Goal: Task Accomplishment & Management: Manage account settings

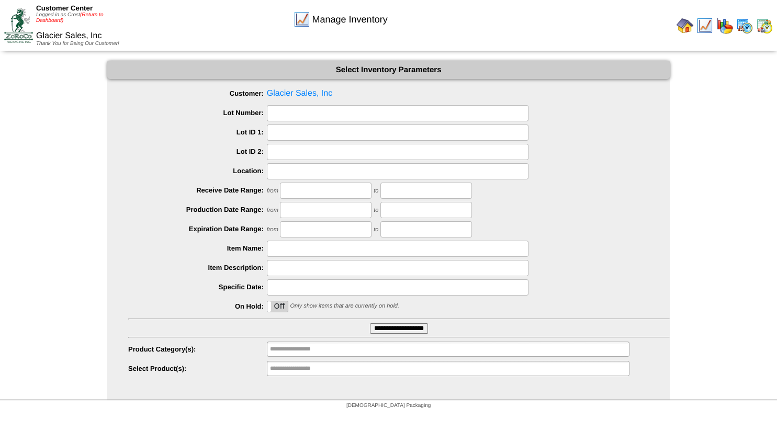
click at [87, 15] on link "(Return to Dashboard)" at bounding box center [69, 18] width 67 height 12
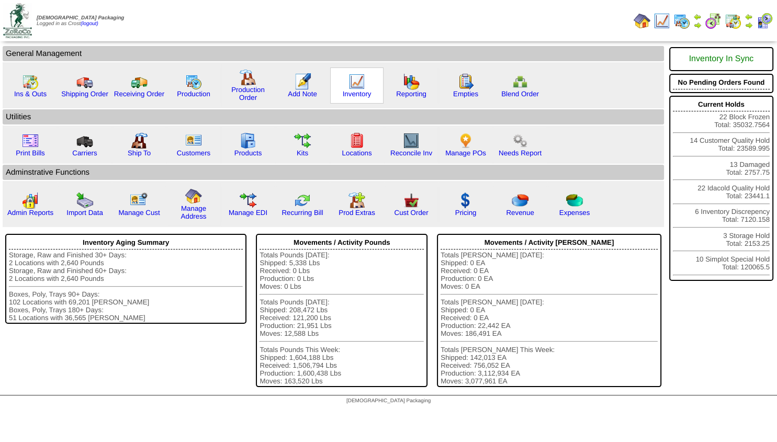
click at [353, 80] on img at bounding box center [357, 81] width 17 height 17
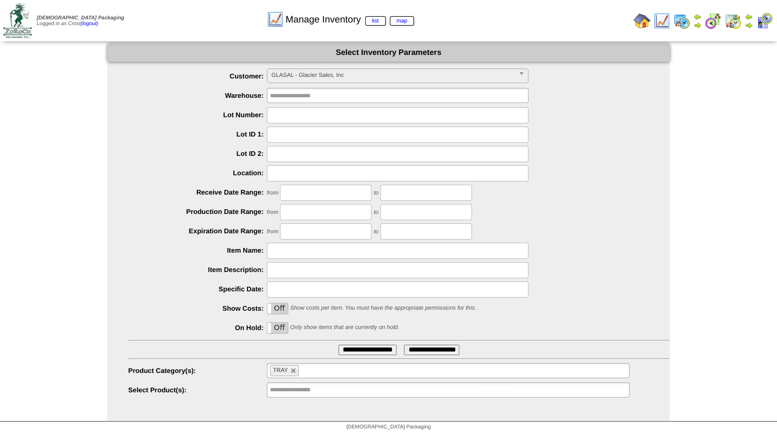
click at [335, 74] on span "GLASAL - Glacier Sales, Inc" at bounding box center [393, 75] width 243 height 13
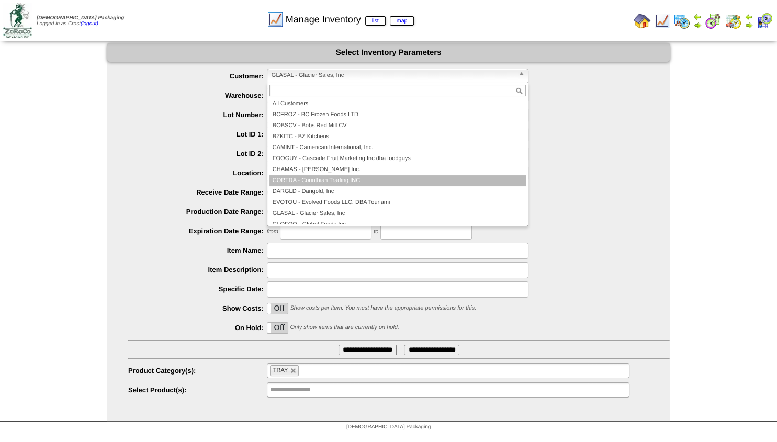
click at [301, 179] on li "CORTRA - Corinthian Trading INC" at bounding box center [398, 180] width 256 height 11
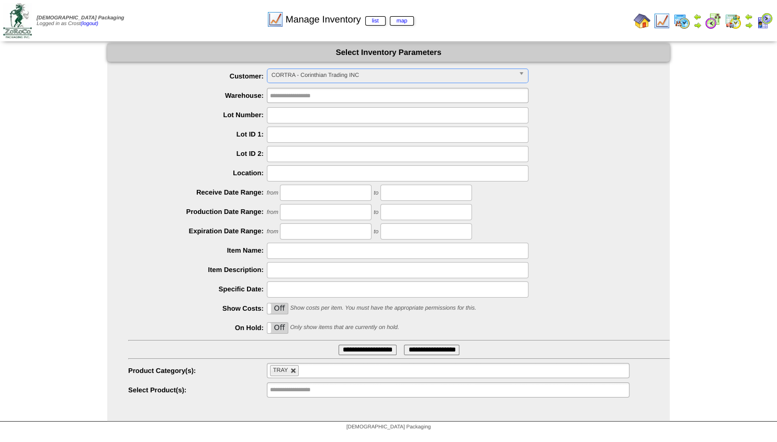
click at [293, 373] on link at bounding box center [294, 371] width 6 height 6
type input "**********"
click at [291, 373] on input "text" at bounding box center [303, 370] width 67 height 13
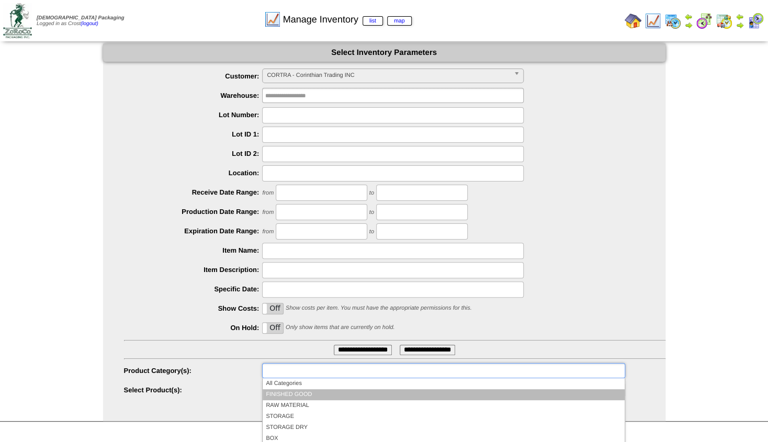
click at [291, 393] on li "FINISHED GOOD" at bounding box center [444, 394] width 362 height 11
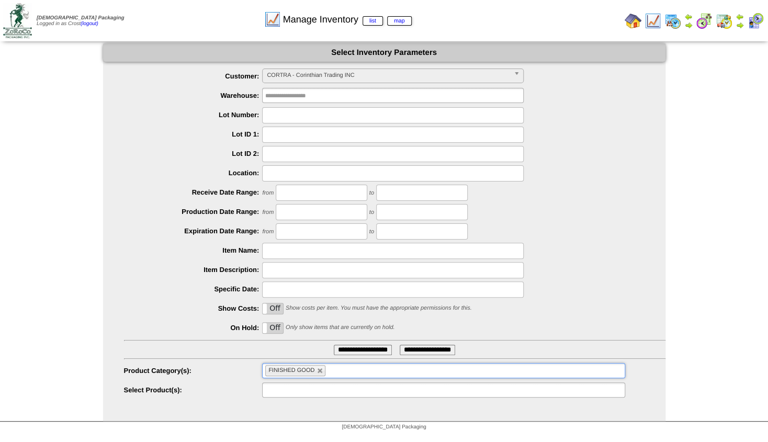
click at [309, 394] on input "text" at bounding box center [298, 390] width 67 height 13
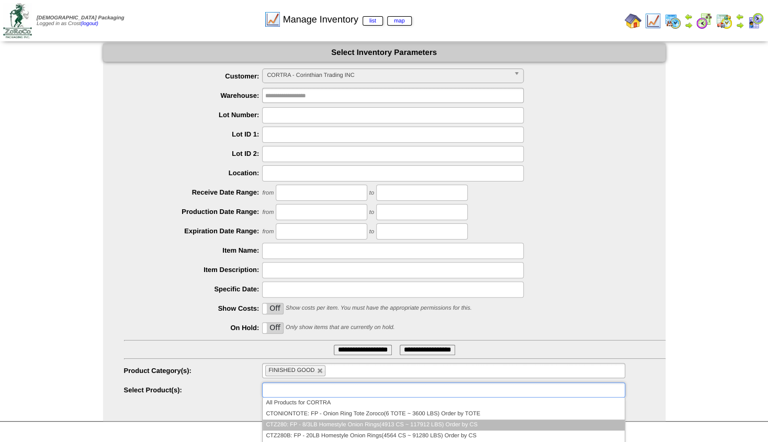
click at [304, 422] on li "CTZ280: FP - 8/3LB Homestyle Onion Rings(4913 CS ~ 117912 LBS) Order by CS" at bounding box center [444, 425] width 362 height 11
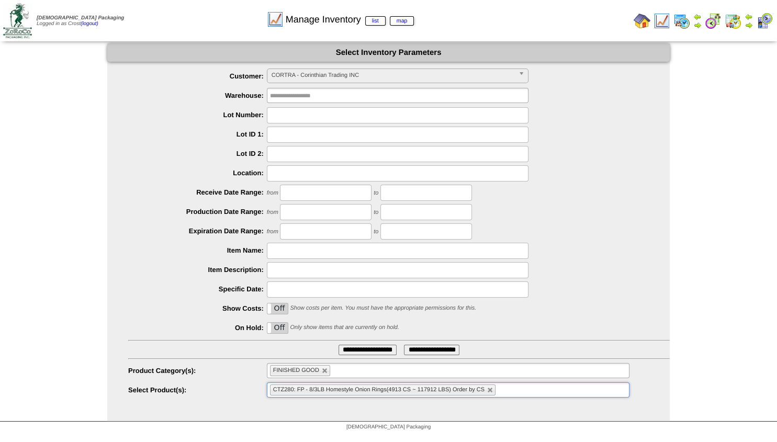
click at [339, 345] on input "**********" at bounding box center [368, 350] width 58 height 10
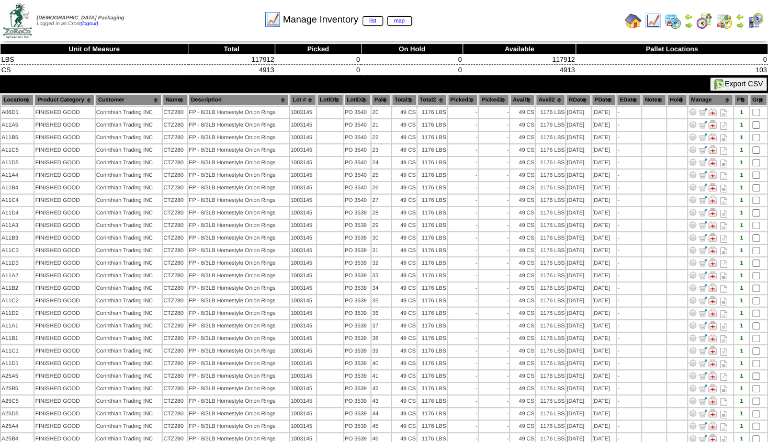
click at [688, 24] on img at bounding box center [689, 25] width 8 height 8
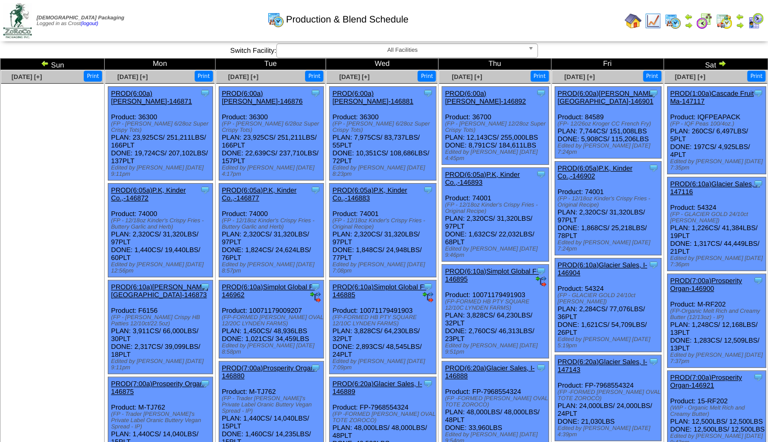
click at [742, 25] on img at bounding box center [740, 25] width 8 height 8
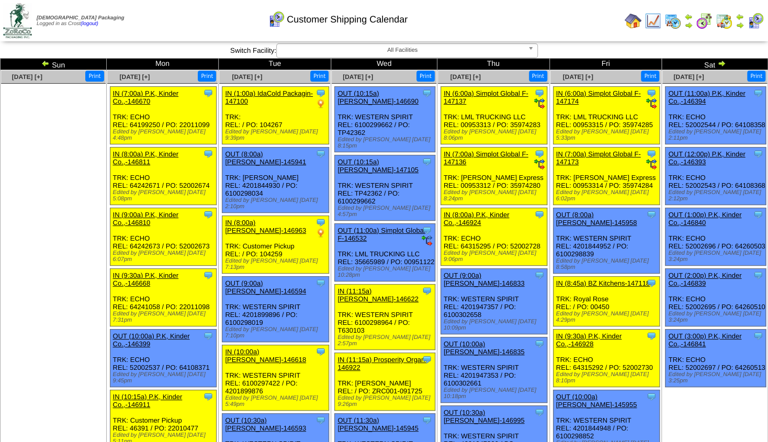
click at [720, 65] on img at bounding box center [722, 63] width 8 height 8
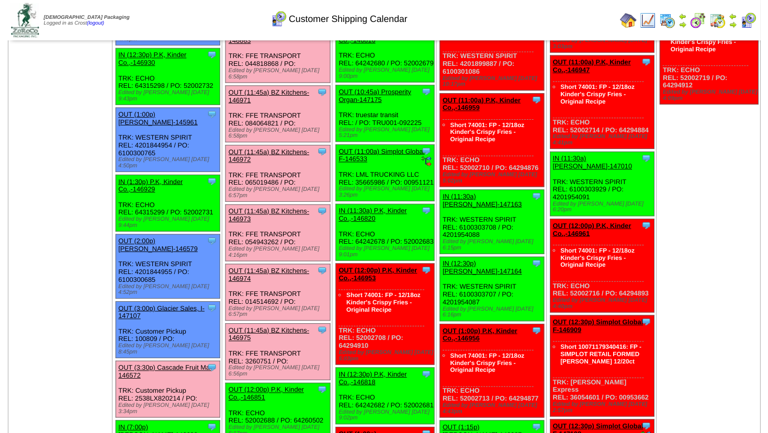
scroll to position [791, 0]
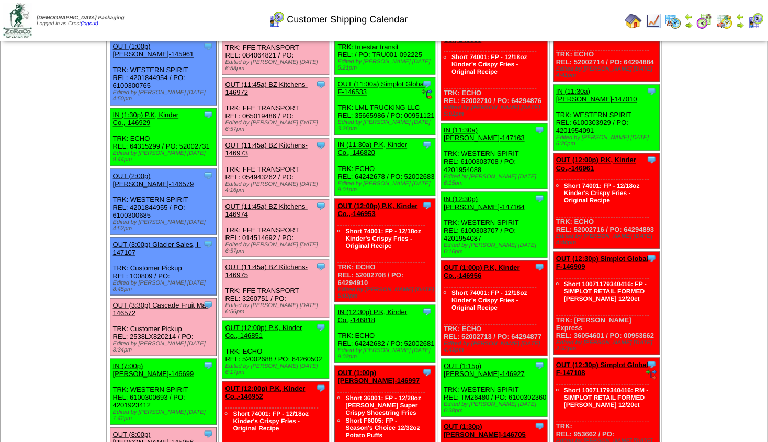
click at [161, 301] on link "OUT (3:30p) Cascade Fruit Ma-146572" at bounding box center [161, 309] width 96 height 16
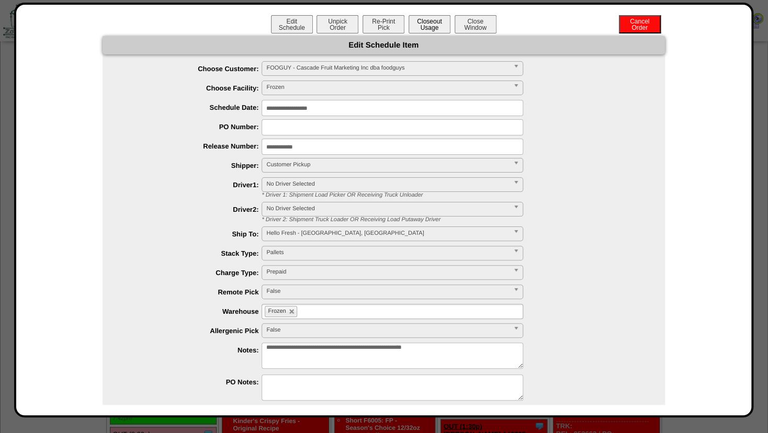
click at [420, 27] on button "Closeout Usage" at bounding box center [430, 24] width 42 height 18
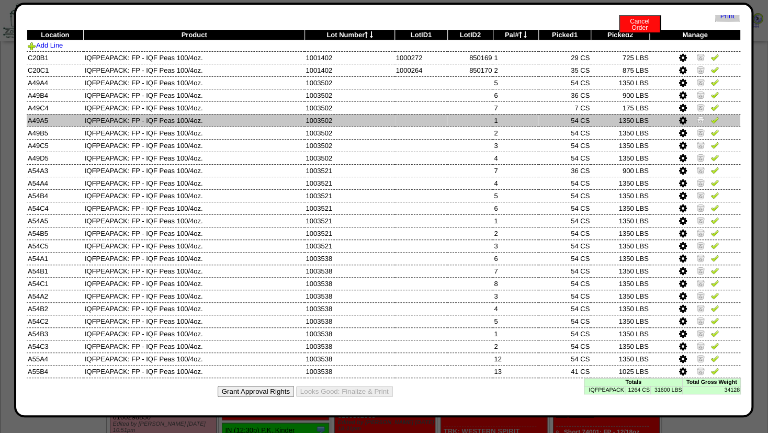
scroll to position [0, 0]
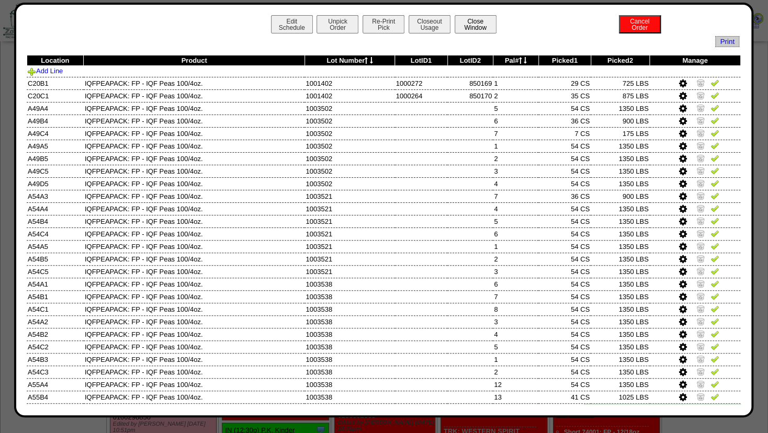
click at [463, 24] on button "Close Window" at bounding box center [476, 24] width 42 height 18
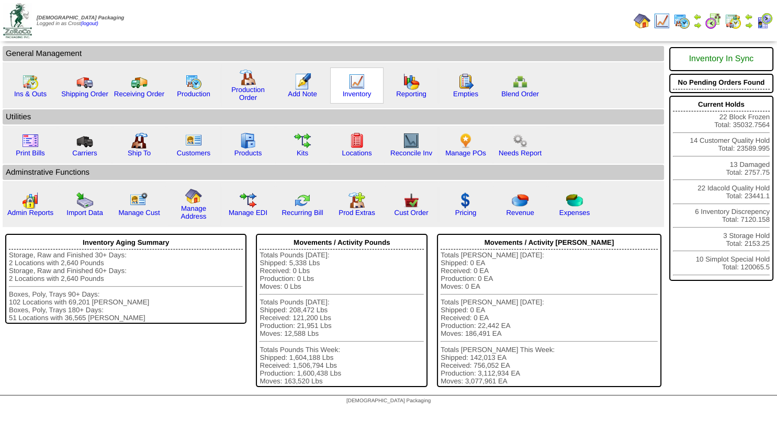
click at [360, 79] on img at bounding box center [357, 81] width 17 height 17
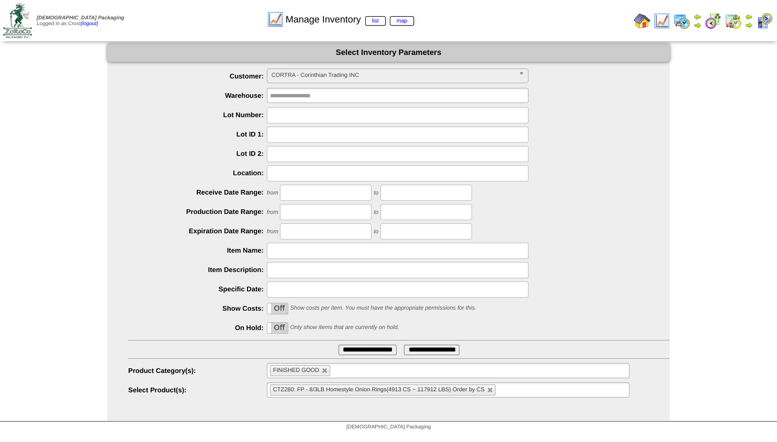
click at [305, 72] on span "CORTRA - Corinthian Trading INC" at bounding box center [393, 75] width 243 height 13
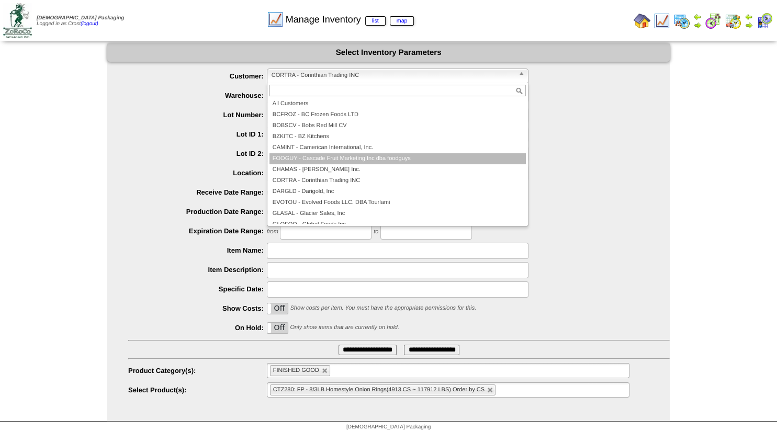
click at [320, 157] on li "FOOGUY - Cascade Fruit Marketing Inc dba foodguys" at bounding box center [398, 158] width 256 height 11
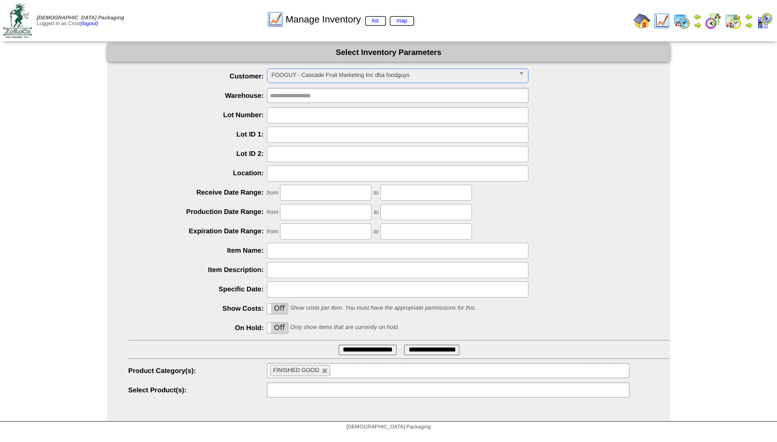
click at [323, 389] on input "text" at bounding box center [303, 390] width 67 height 13
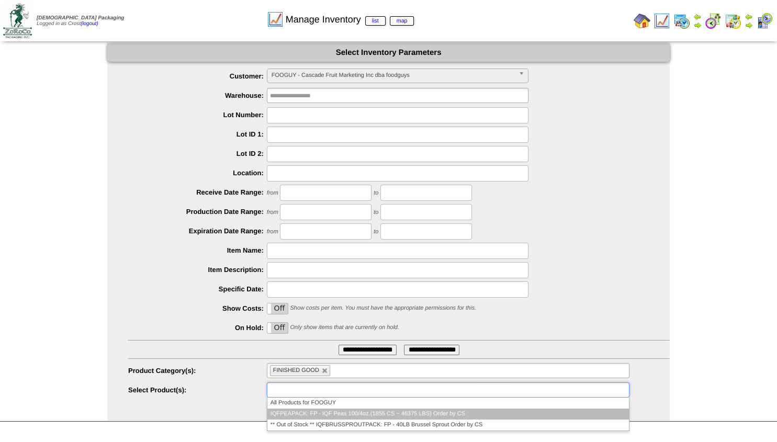
click at [314, 411] on li "IQFPEAPACK: FP - IQF Peas 100/4oz.(1855 CS ~ 46375 LBS) Order by CS" at bounding box center [448, 414] width 362 height 11
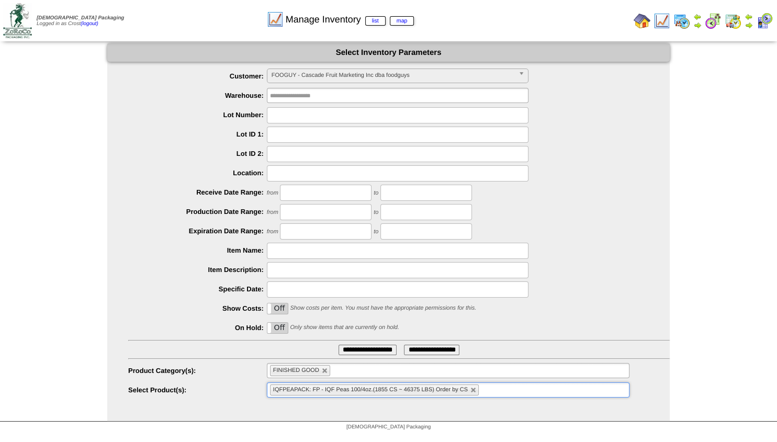
click at [349, 350] on input "**********" at bounding box center [368, 350] width 58 height 10
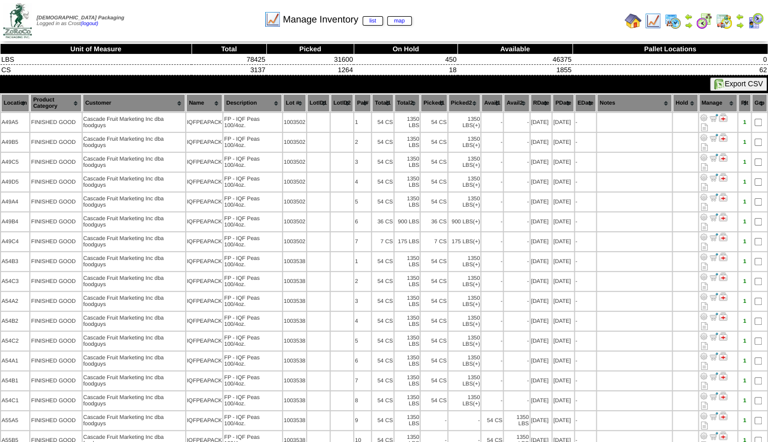
click at [295, 106] on th "Lot #" at bounding box center [294, 103] width 23 height 18
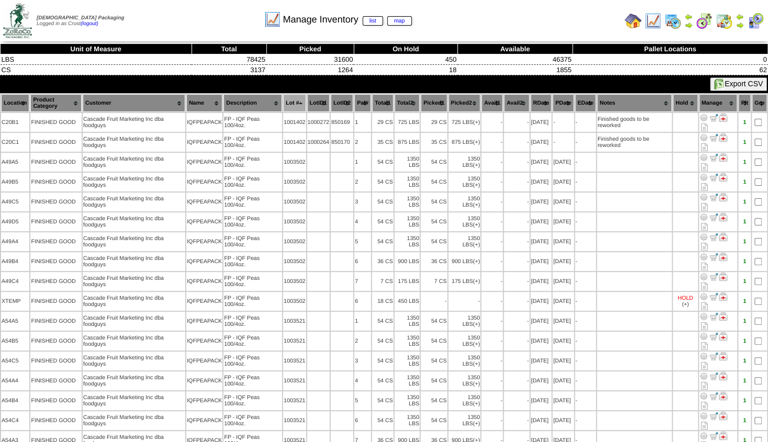
click at [690, 25] on img at bounding box center [689, 25] width 8 height 8
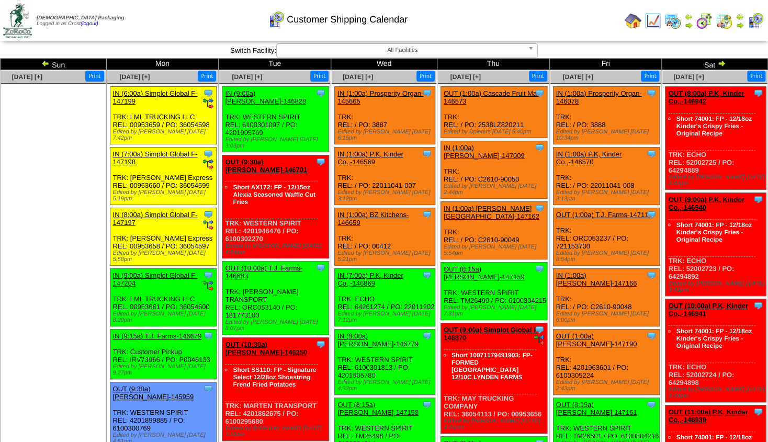
click at [50, 61] on img at bounding box center [45, 63] width 8 height 8
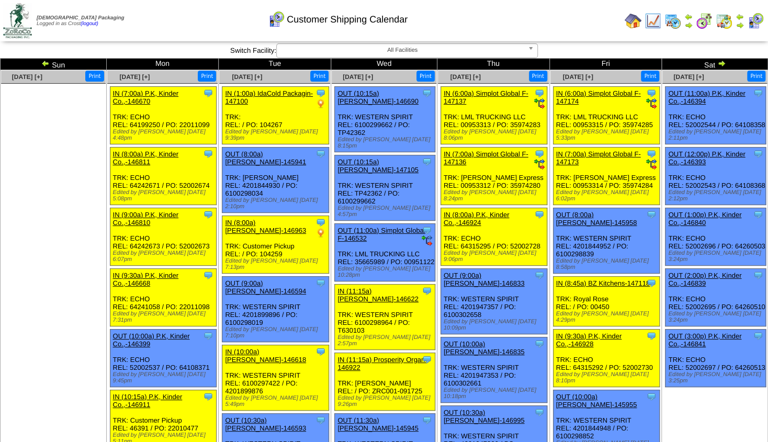
click at [718, 64] on img at bounding box center [722, 63] width 8 height 8
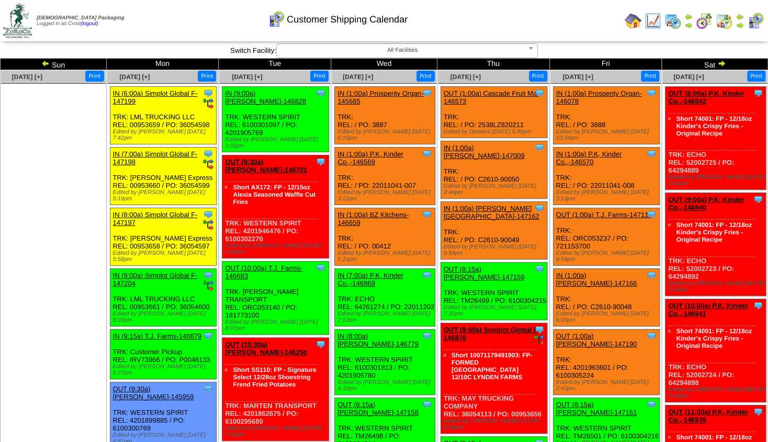
click at [255, 264] on link "OUT (10:00a) T.J. Farms-146683" at bounding box center [263, 272] width 77 height 16
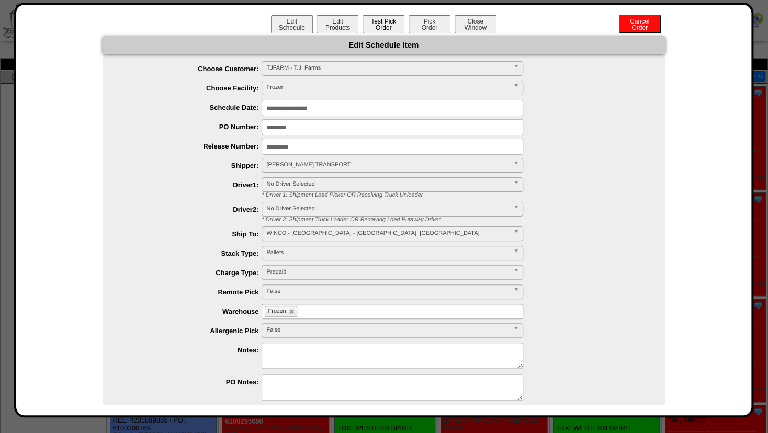
click at [383, 30] on button "Test Pick Order" at bounding box center [384, 24] width 42 height 18
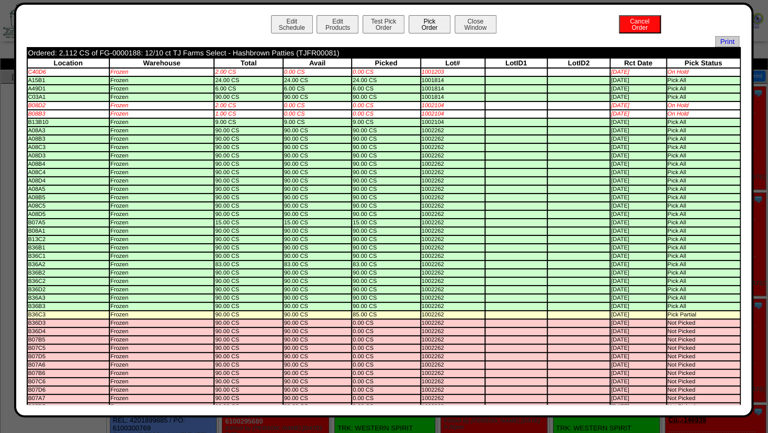
click at [422, 28] on button "Pick Order" at bounding box center [430, 24] width 42 height 18
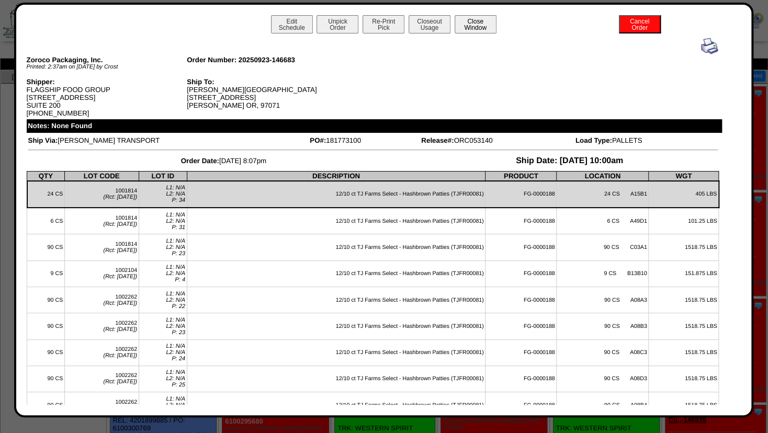
click at [473, 25] on button "Close Window" at bounding box center [476, 24] width 42 height 18
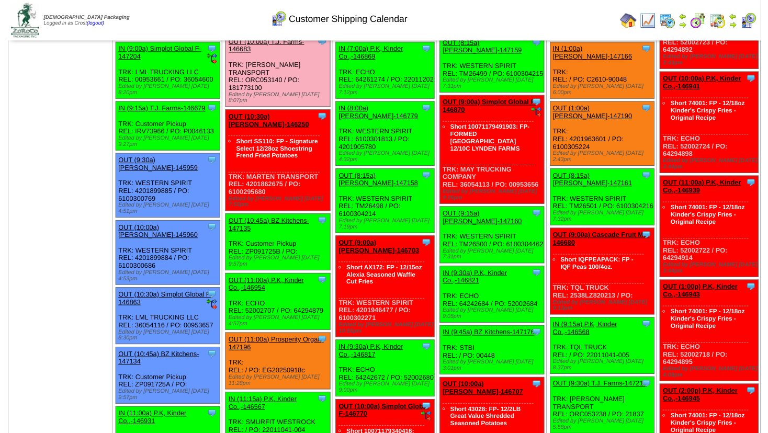
scroll to position [283, 0]
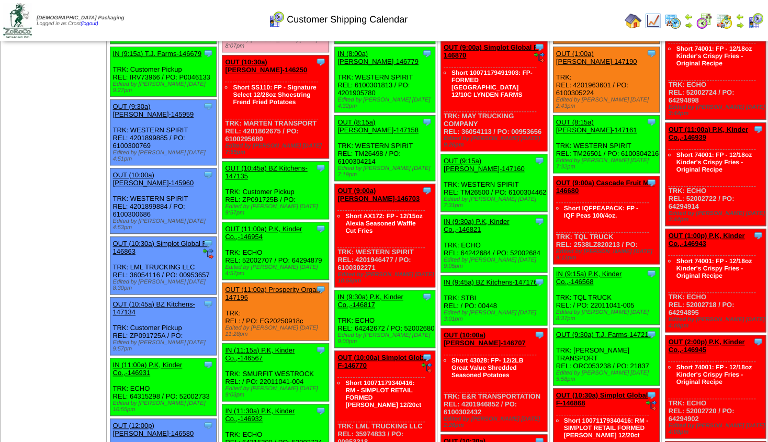
click at [272, 225] on link "OUT (11:00a) P.K, Kinder Co.,-146954" at bounding box center [263, 233] width 77 height 16
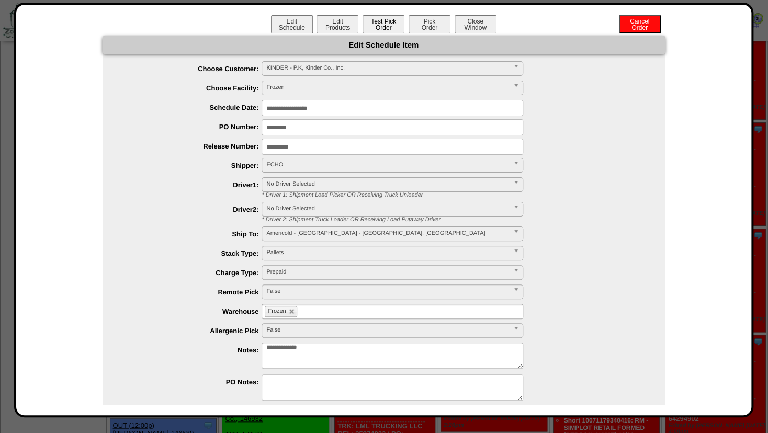
click at [379, 31] on button "Test Pick Order" at bounding box center [384, 24] width 42 height 18
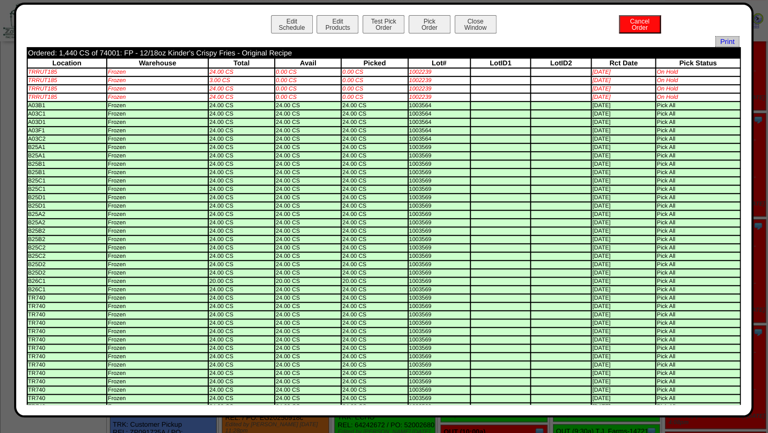
scroll to position [170, 0]
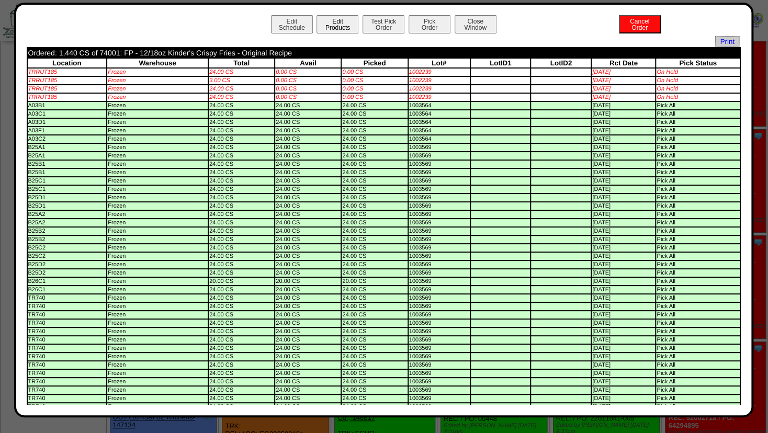
click at [334, 24] on button "Edit Products" at bounding box center [338, 24] width 42 height 18
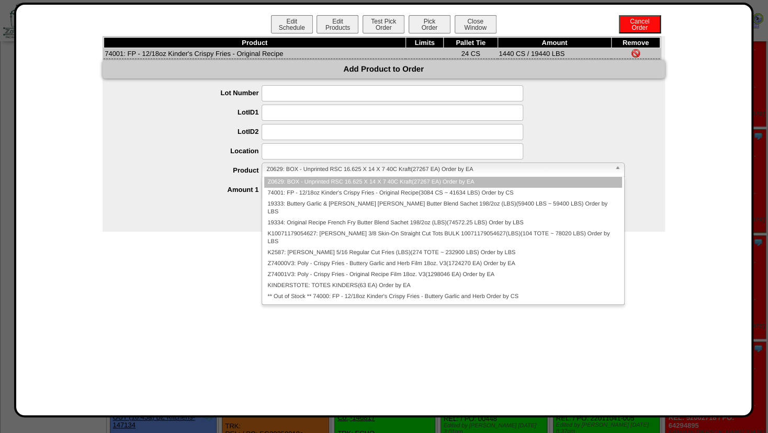
click at [286, 167] on span "Z0629: BOX - Unprinted RSC 16.625 X 14 X 7 40C Kraft(27267 EA) Order by EA" at bounding box center [438, 169] width 344 height 13
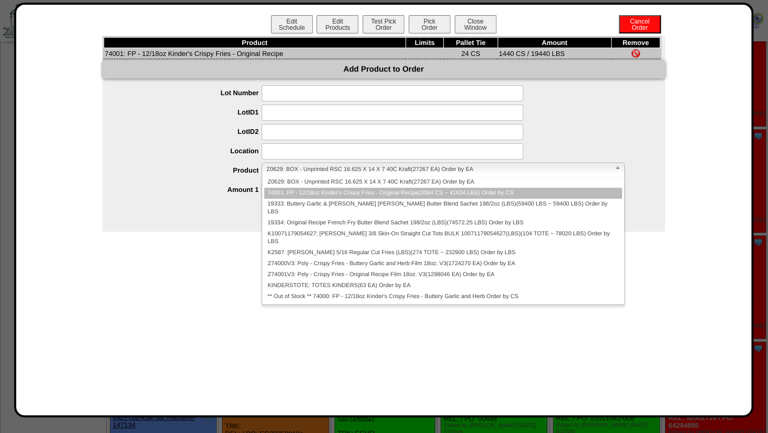
click at [288, 196] on li "74001: FP - 12/18oz Kinder's Crispy Fries - Original Recipe(3084 CS ~ 41634 LBS…" at bounding box center [443, 193] width 358 height 11
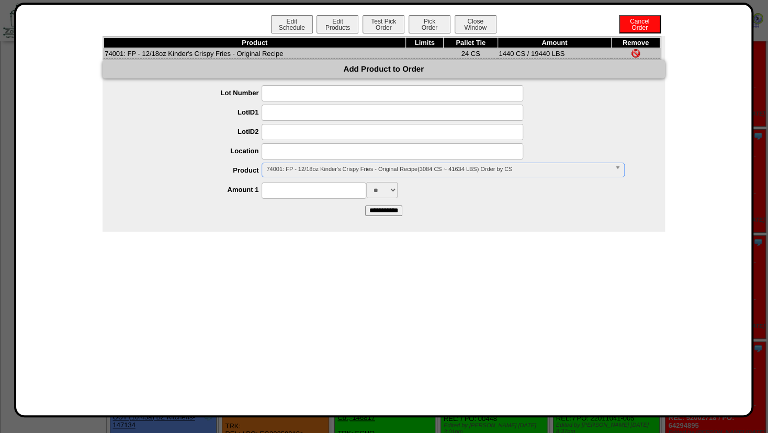
click at [287, 153] on input at bounding box center [393, 151] width 262 height 16
type input "*******"
click at [289, 188] on input at bounding box center [314, 191] width 105 height 16
click at [296, 171] on span "74001: FP - 12/18oz Kinder's Crispy Fries - Original Recipe(892 CS ~ 12042 LBS)…" at bounding box center [438, 169] width 344 height 13
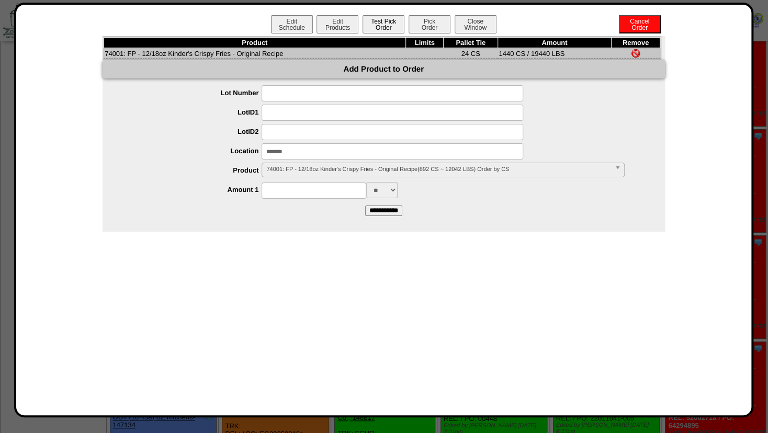
click at [381, 24] on button "Test Pick Order" at bounding box center [384, 24] width 42 height 18
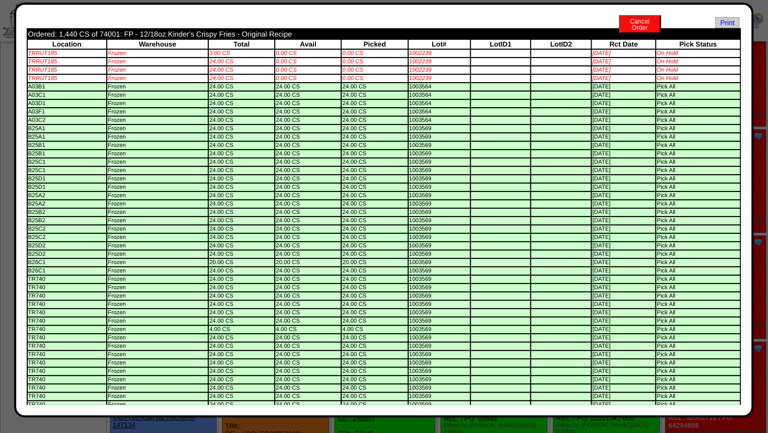
scroll to position [0, 0]
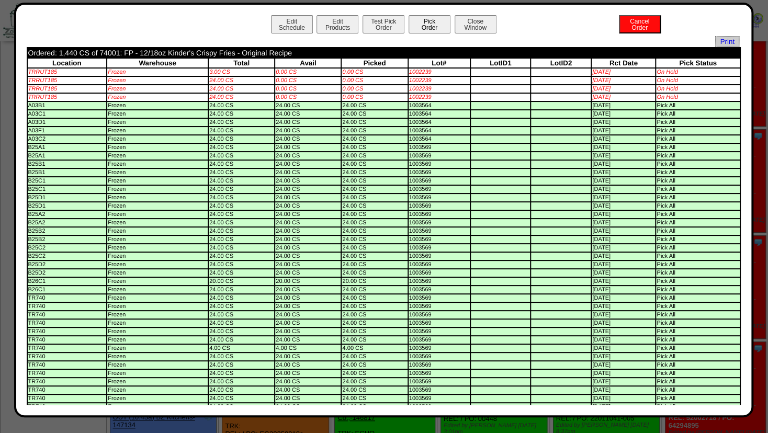
click at [427, 27] on button "Pick Order" at bounding box center [430, 24] width 42 height 18
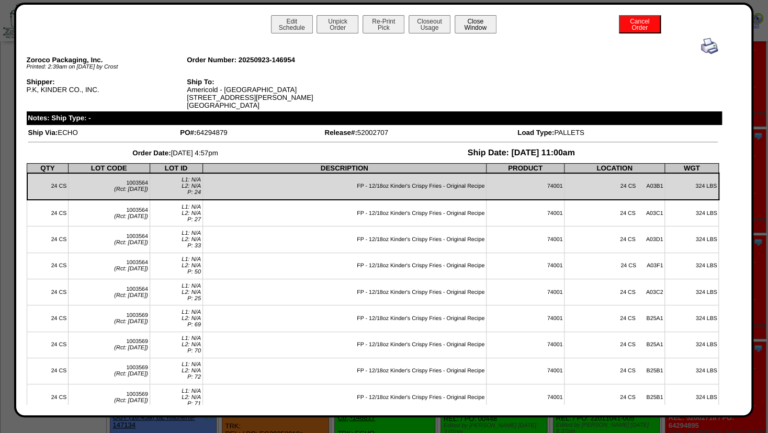
click at [471, 24] on button "Close Window" at bounding box center [476, 24] width 42 height 18
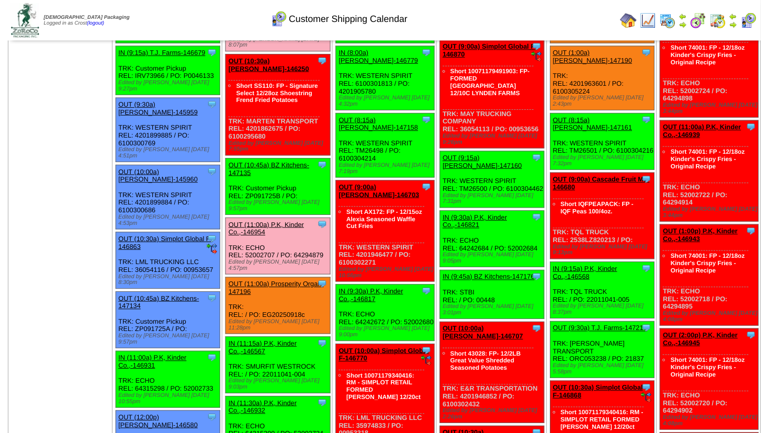
scroll to position [339, 0]
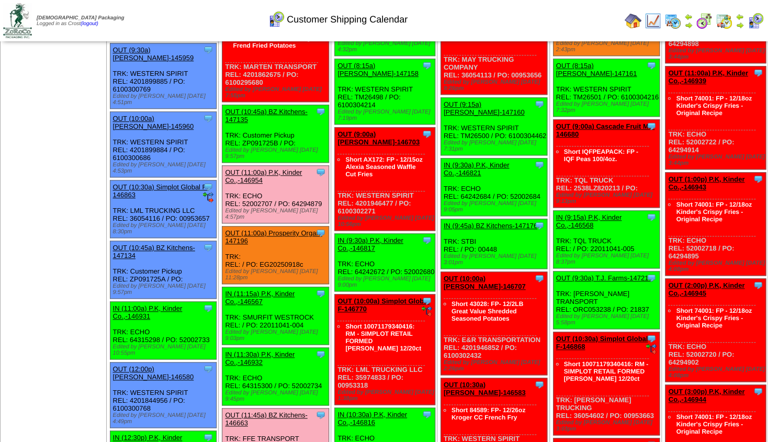
click at [258, 229] on link "OUT (11:00a) Prosperity Organ-147196" at bounding box center [273, 237] width 97 height 16
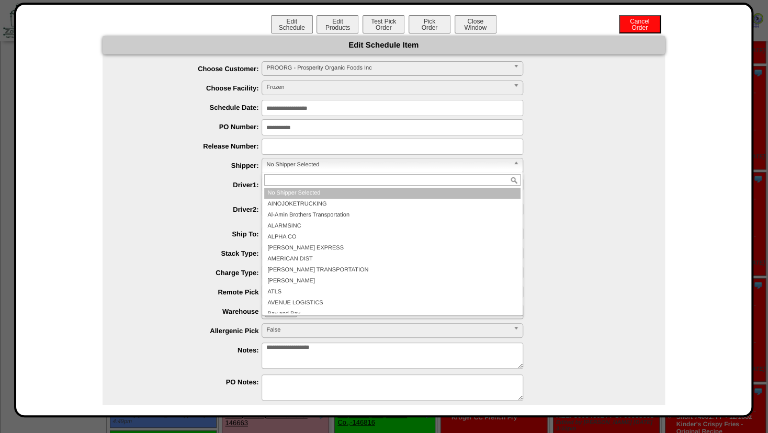
click at [284, 166] on span "No Shipper Selected" at bounding box center [387, 165] width 243 height 13
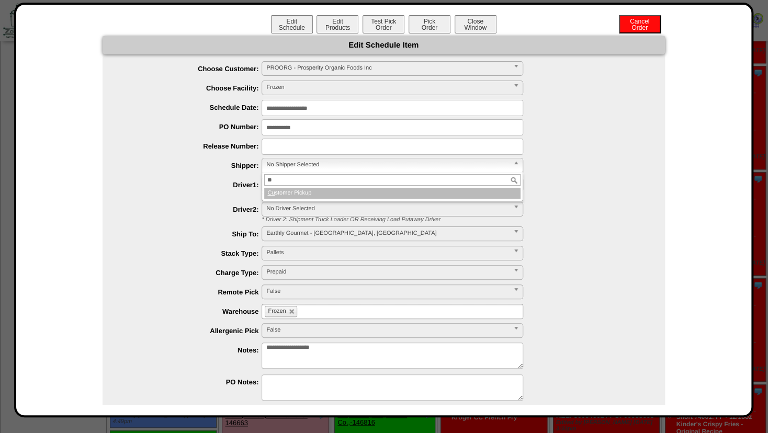
type input "**"
click at [289, 193] on li "Cu stomer Pickup" at bounding box center [392, 193] width 256 height 11
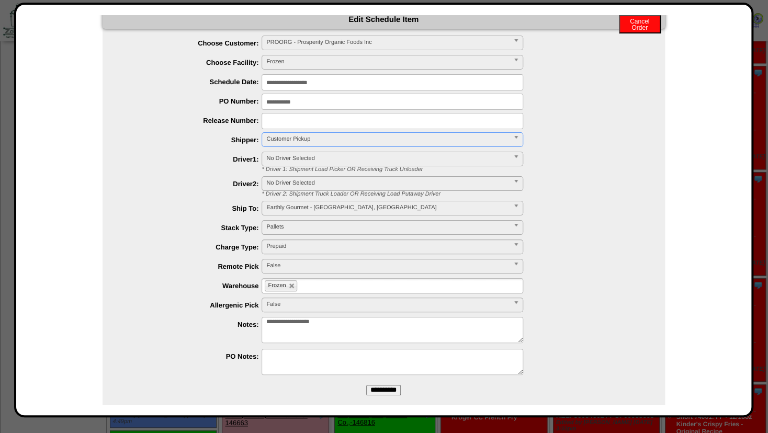
scroll to position [41, 0]
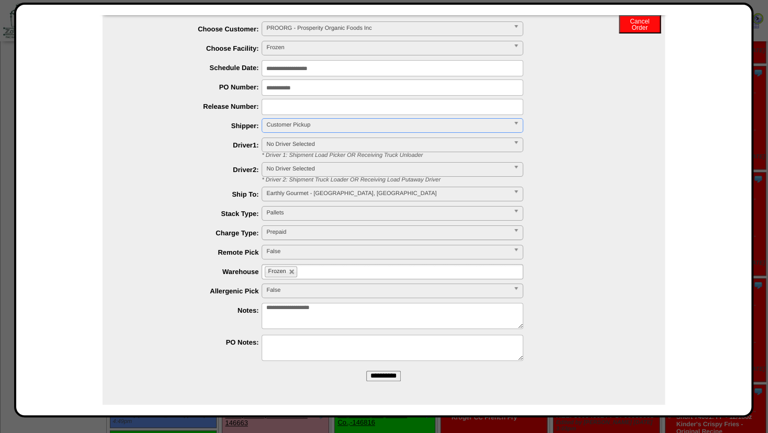
click at [370, 373] on input "**********" at bounding box center [383, 376] width 35 height 10
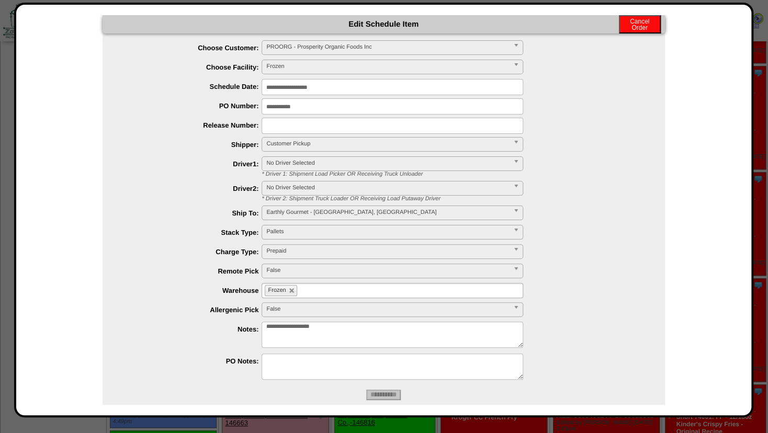
scroll to position [0, 0]
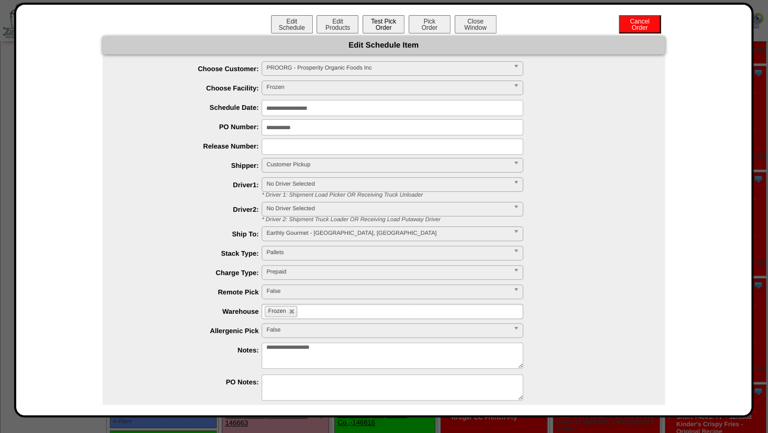
click at [368, 23] on button "Test Pick Order" at bounding box center [384, 24] width 42 height 18
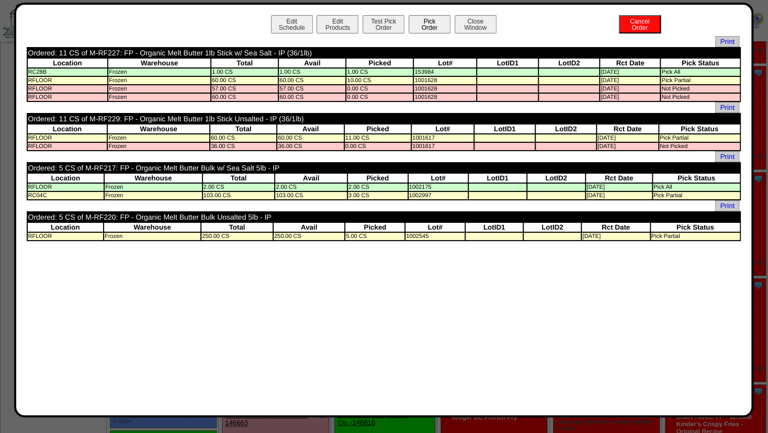
click at [425, 19] on button "Pick Order" at bounding box center [430, 24] width 42 height 18
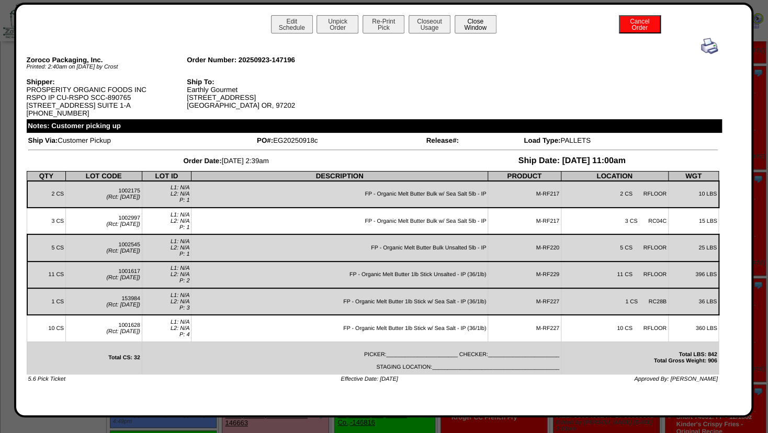
click at [470, 25] on button "Close Window" at bounding box center [476, 24] width 42 height 18
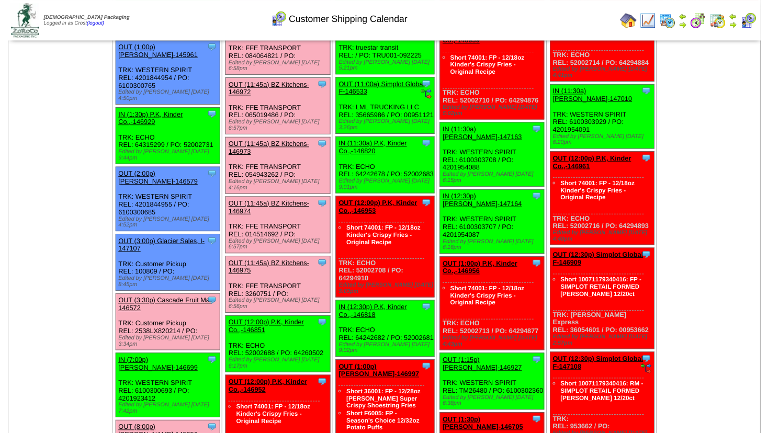
scroll to position [791, 0]
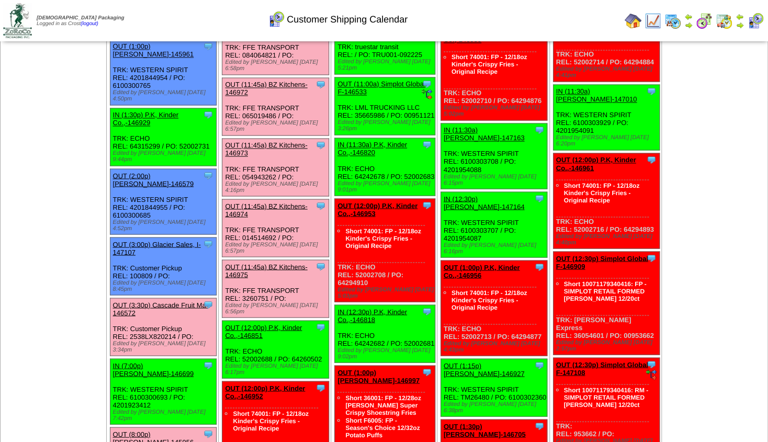
click at [254, 323] on link "OUT (12:00p) P.K, Kinder Co.,-146851" at bounding box center [263, 331] width 77 height 16
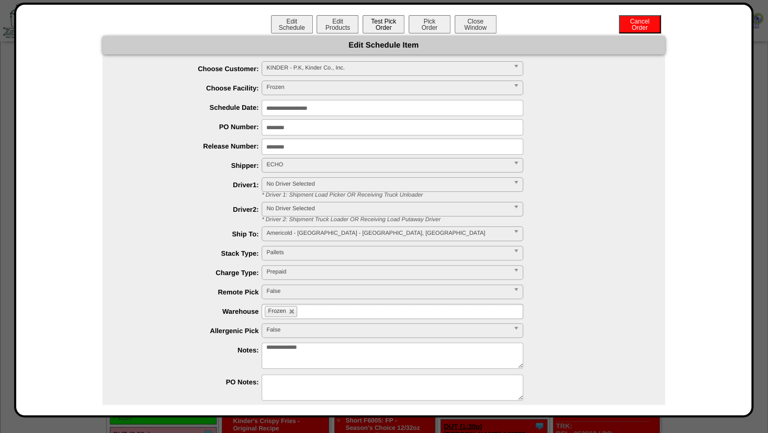
click at [379, 20] on button "Test Pick Order" at bounding box center [384, 24] width 42 height 18
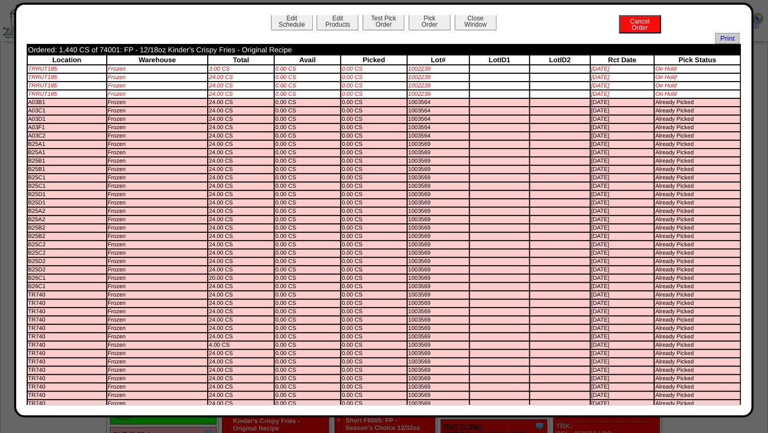
scroll to position [0, 0]
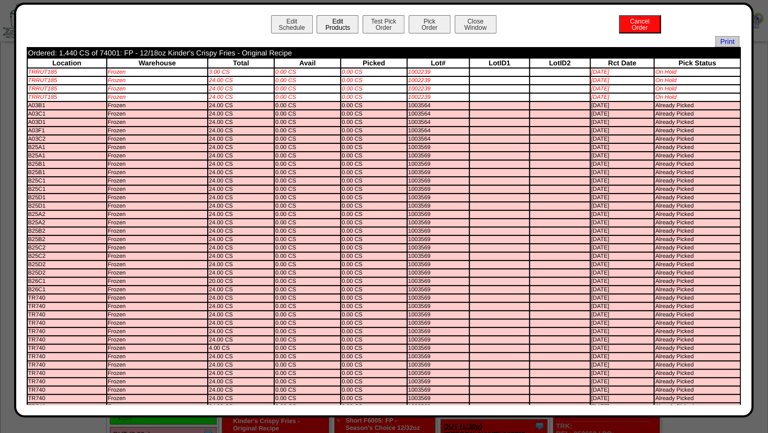
click at [318, 25] on button "Edit Products" at bounding box center [338, 24] width 42 height 18
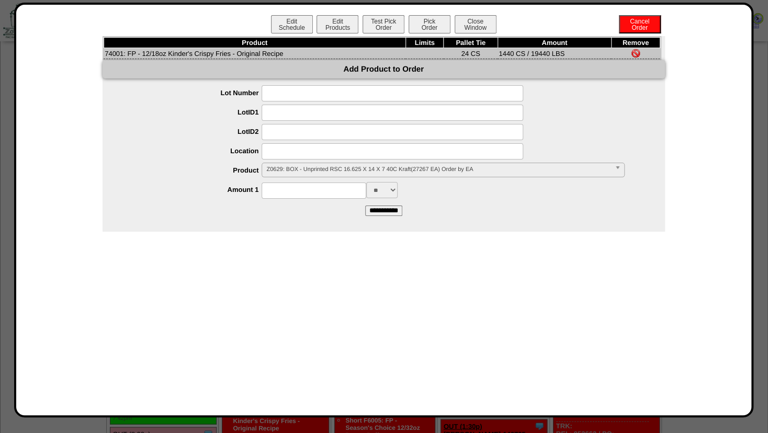
click at [296, 166] on span "Z0629: BOX - Unprinted RSC 16.625 X 14 X 7 40C Kraft(27267 EA) Order by EA" at bounding box center [438, 169] width 344 height 13
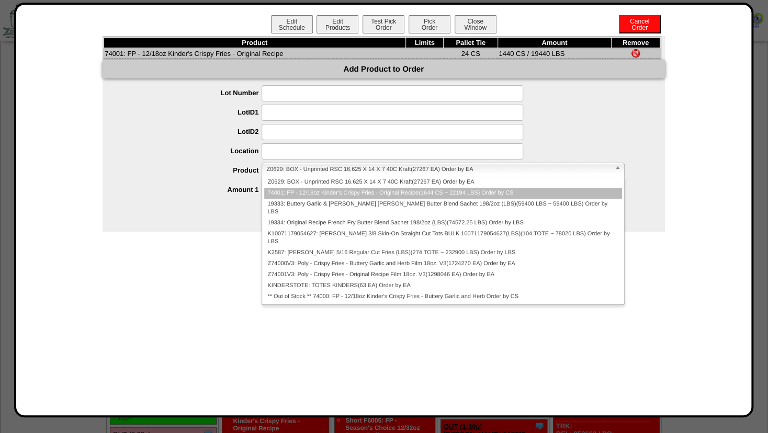
click at [296, 193] on li "74001: FP - 12/18oz Kinder's Crispy Fries - Original Recipe(1644 CS ~ 22194 LBS…" at bounding box center [443, 193] width 358 height 11
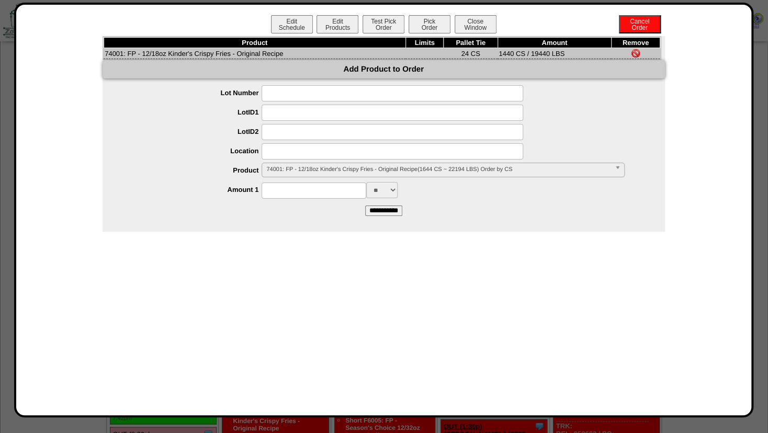
click at [293, 155] on input at bounding box center [393, 151] width 262 height 16
type input "*******"
click at [288, 194] on input at bounding box center [314, 191] width 105 height 16
type input "****"
click at [318, 239] on div "Edit Schedule Edit Products Test Pick Order Pick Order Cancel Order Close Windo…" at bounding box center [384, 210] width 714 height 390
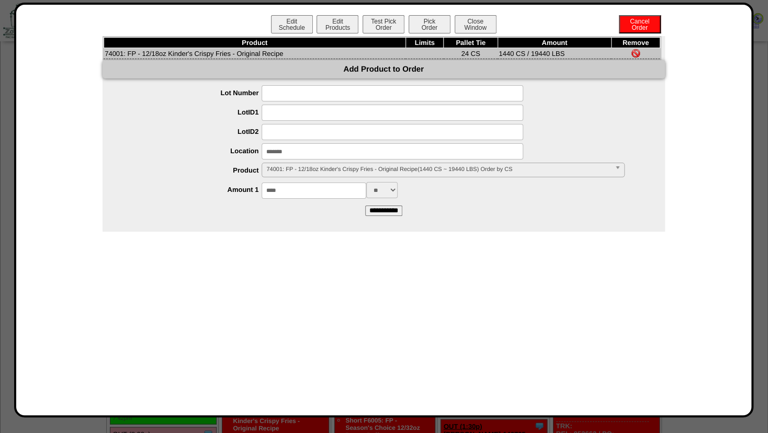
click at [383, 213] on input "**********" at bounding box center [383, 211] width 37 height 10
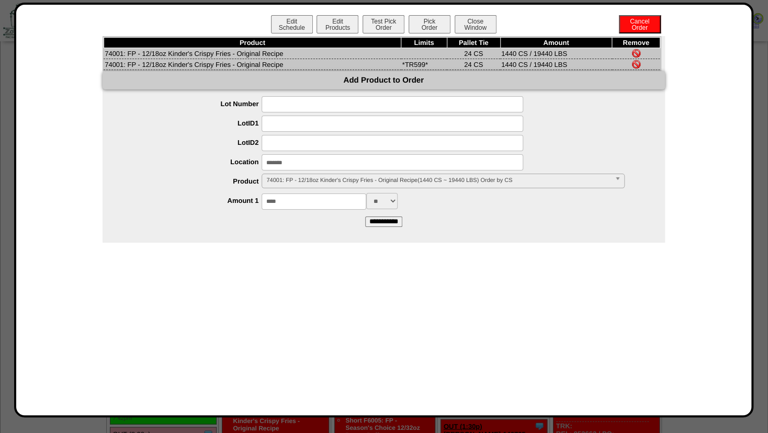
click at [636, 52] on img at bounding box center [636, 53] width 8 height 8
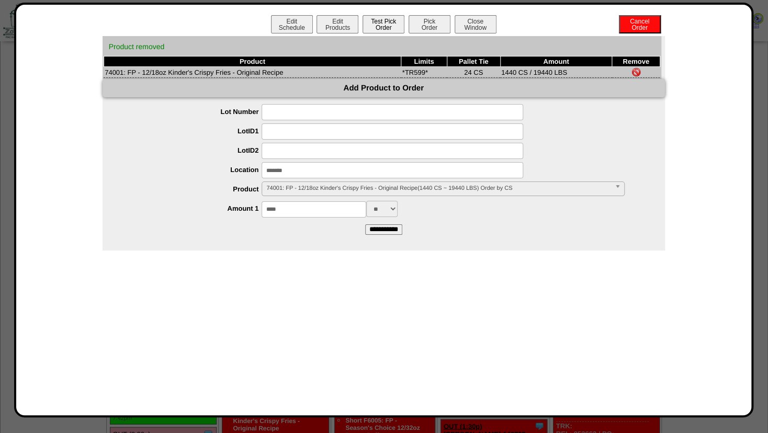
click at [387, 25] on button "Test Pick Order" at bounding box center [384, 24] width 42 height 18
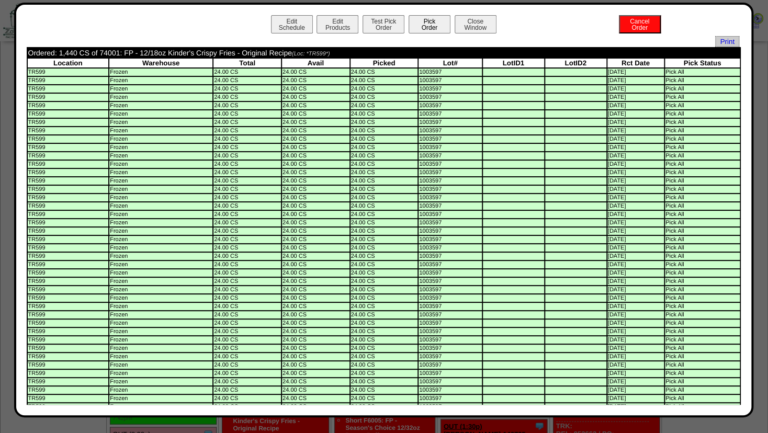
click at [430, 24] on button "Pick Order" at bounding box center [430, 24] width 42 height 18
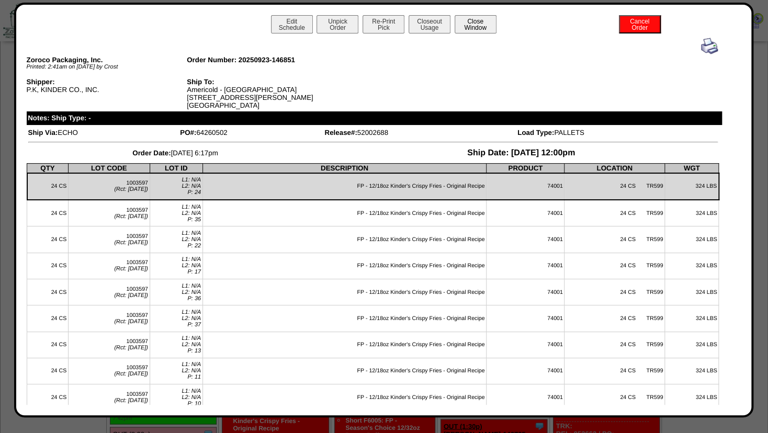
click at [466, 27] on button "Close Window" at bounding box center [476, 24] width 42 height 18
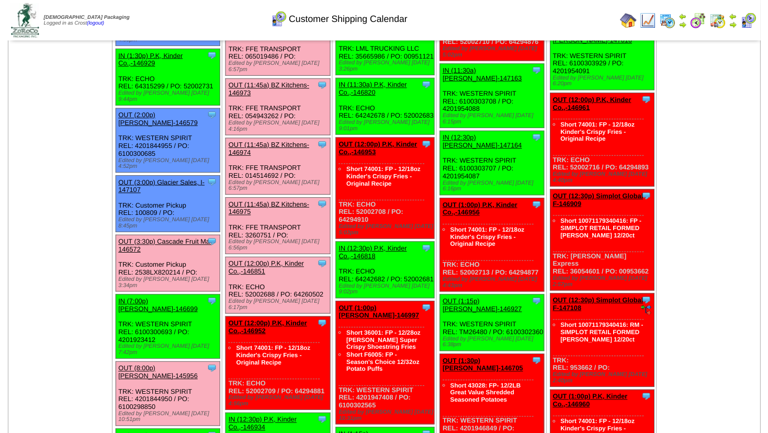
scroll to position [848, 0]
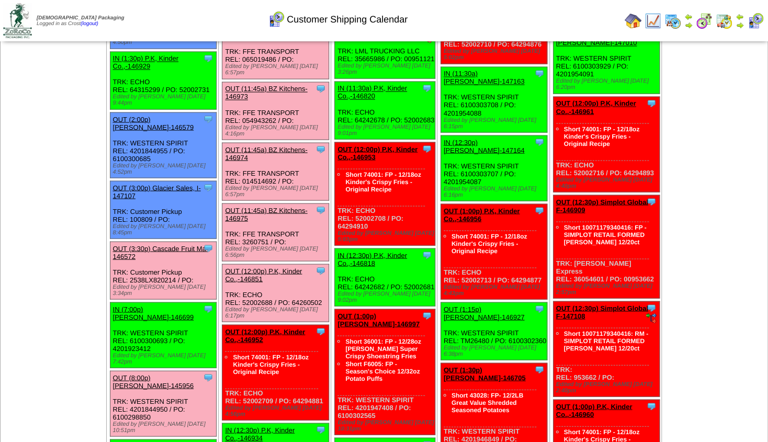
click at [270, 328] on link "OUT (12:00p) P.K, Kinder Co.,-146952" at bounding box center [265, 336] width 80 height 16
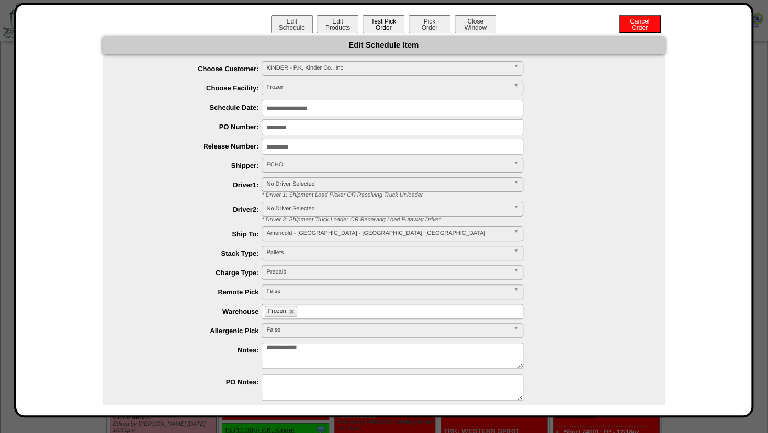
click at [381, 27] on button "Test Pick Order" at bounding box center [384, 24] width 42 height 18
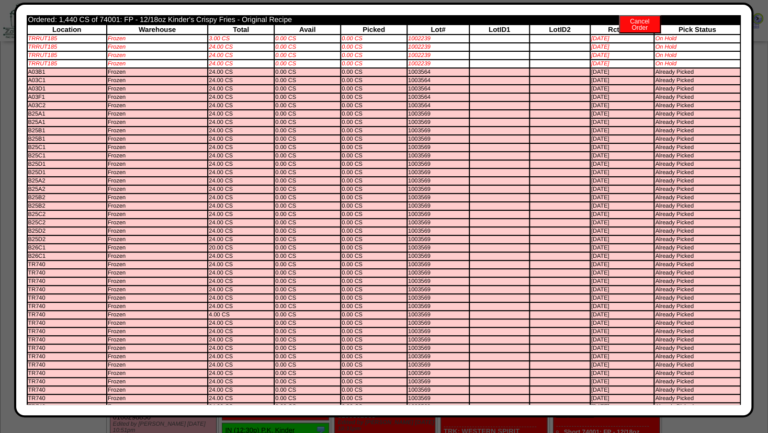
scroll to position [0, 0]
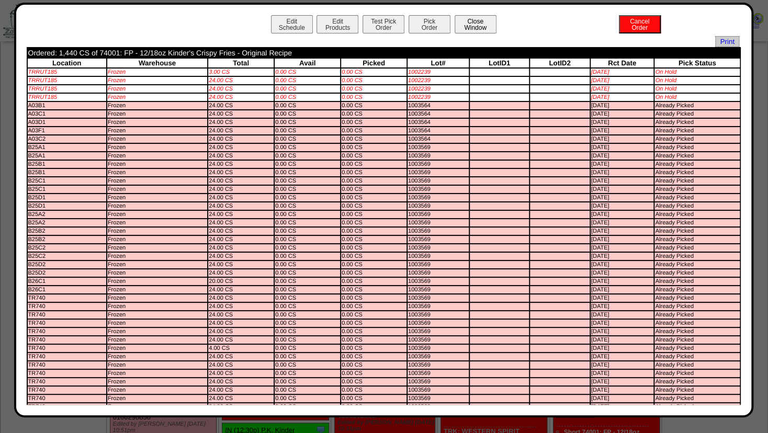
click at [479, 18] on button "Close Window" at bounding box center [476, 24] width 42 height 18
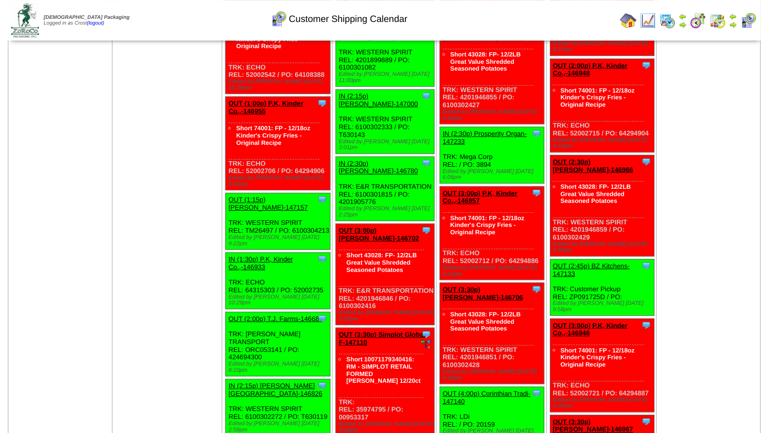
scroll to position [1413, 0]
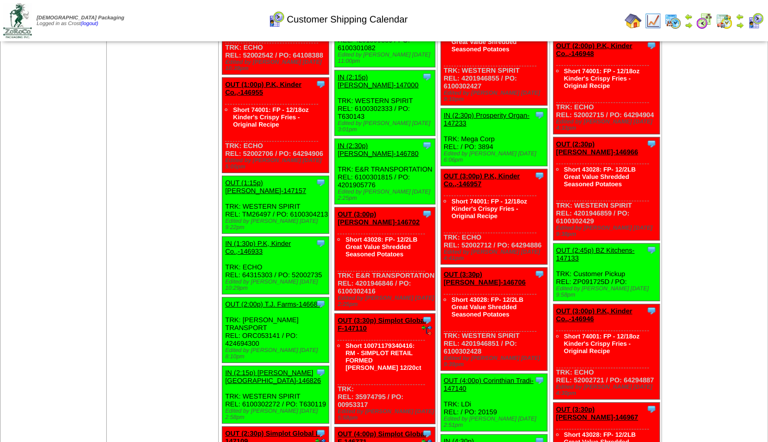
click at [273, 300] on link "OUT (2:00p) T.J. Farms-146684" at bounding box center [273, 304] width 96 height 8
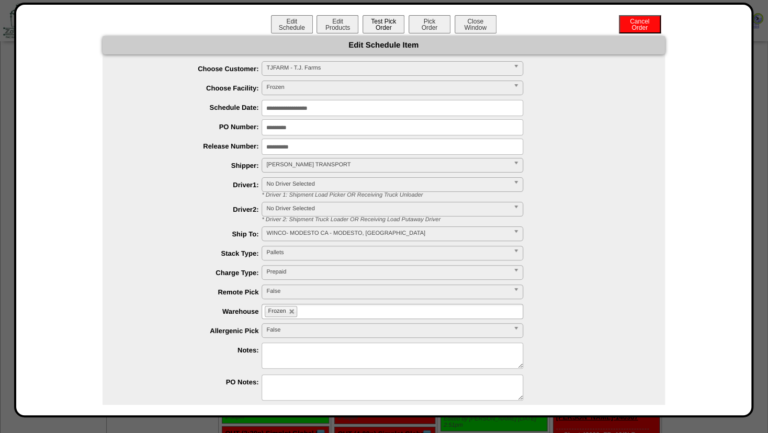
click at [376, 28] on button "Test Pick Order" at bounding box center [384, 24] width 42 height 18
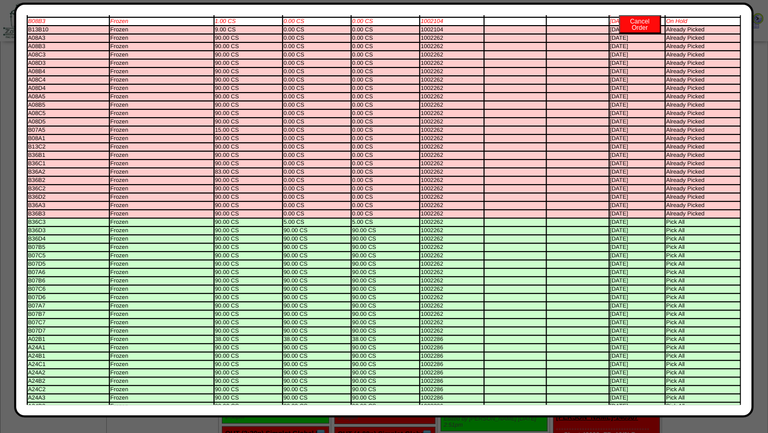
scroll to position [0, 0]
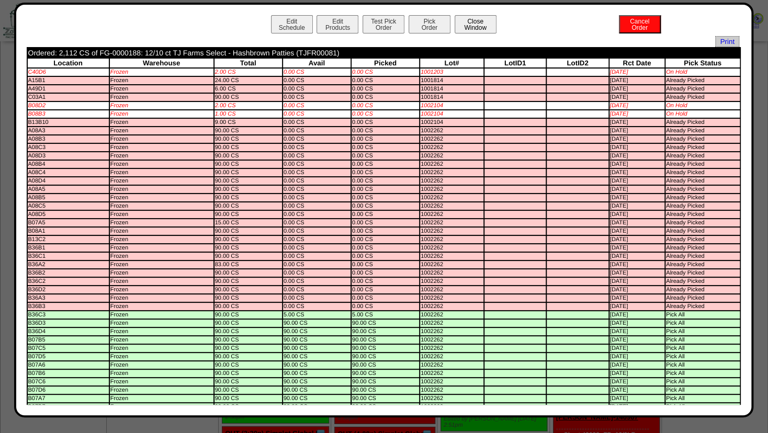
click at [468, 21] on button "Close Window" at bounding box center [476, 24] width 42 height 18
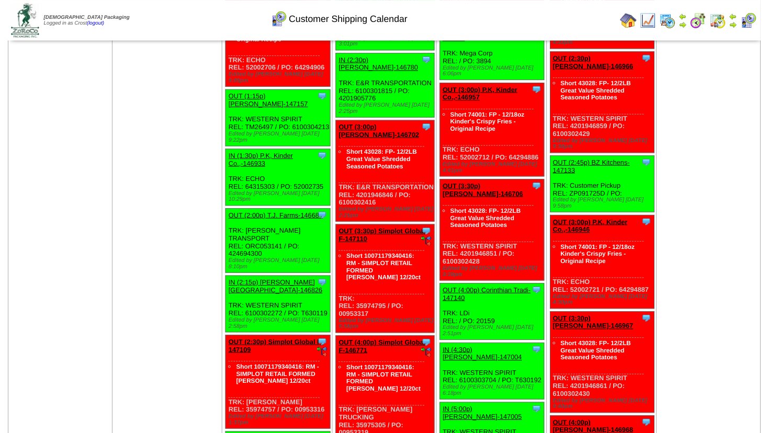
scroll to position [1526, 0]
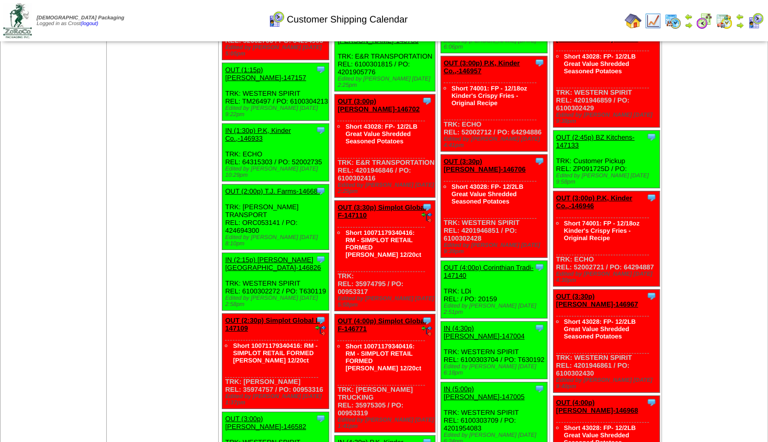
click at [266, 317] on link "OUT (2:30p) Simplot Global F-147109" at bounding box center [273, 325] width 97 height 16
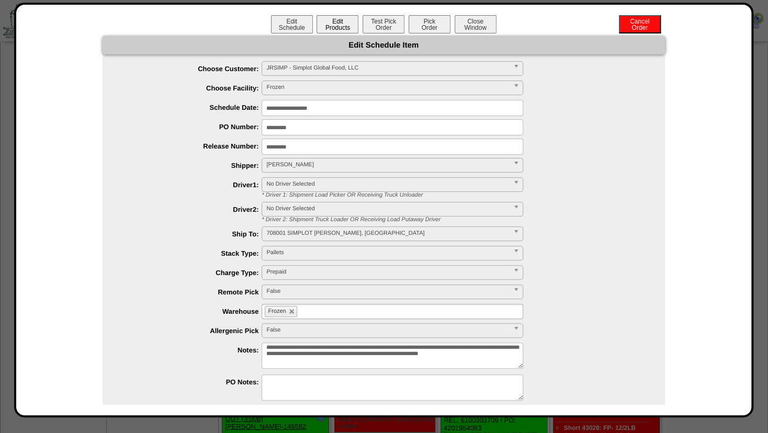
click at [332, 26] on button "Edit Products" at bounding box center [338, 24] width 42 height 18
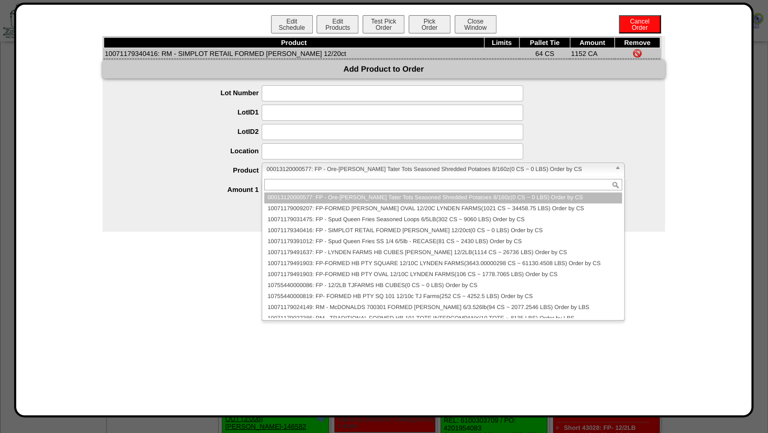
click at [286, 174] on span "00013120000577: FP - Ore-Ida Crispy Tater Tots Seasoned Shredded Potatoes 8/160…" at bounding box center [438, 169] width 344 height 13
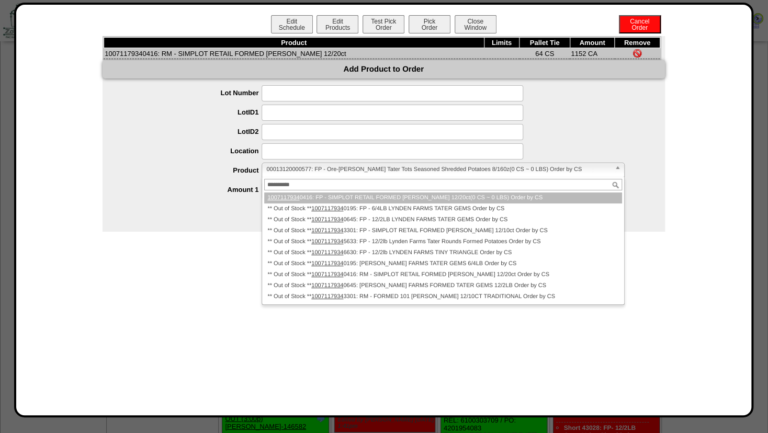
type input "**********"
click at [292, 198] on em "1007117934" at bounding box center [283, 198] width 32 height 6
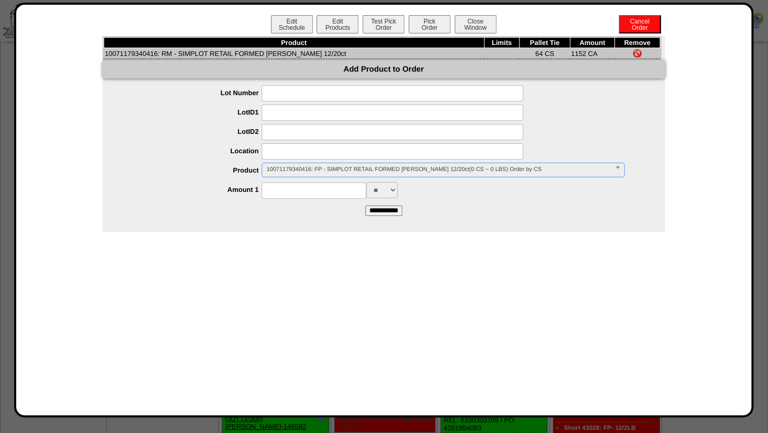
click at [307, 185] on input at bounding box center [314, 191] width 105 height 16
type input "****"
click at [320, 214] on form "**********" at bounding box center [384, 150] width 563 height 130
click at [380, 213] on input "**********" at bounding box center [383, 211] width 37 height 10
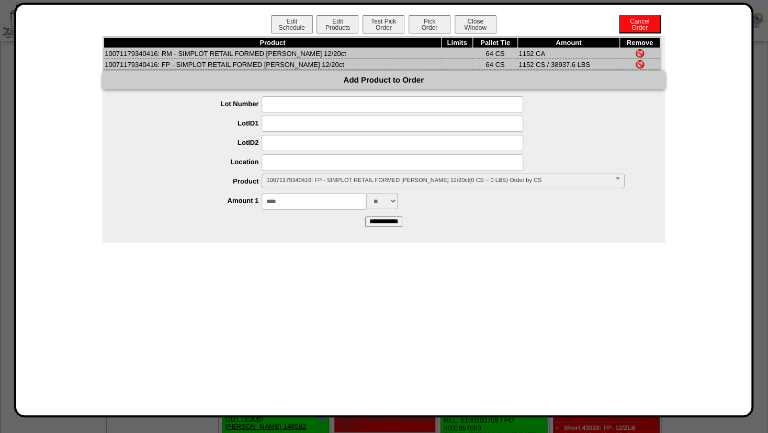
click at [640, 51] on img at bounding box center [640, 53] width 8 height 8
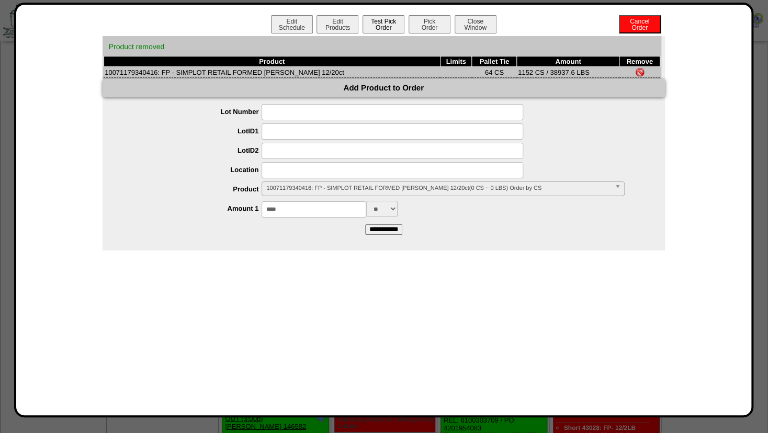
click at [385, 25] on button "Test Pick Order" at bounding box center [384, 24] width 42 height 18
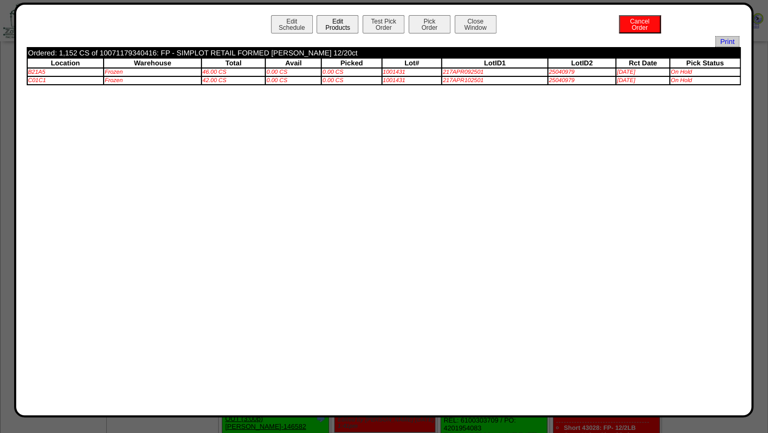
click at [336, 17] on button "Edit Products" at bounding box center [338, 24] width 42 height 18
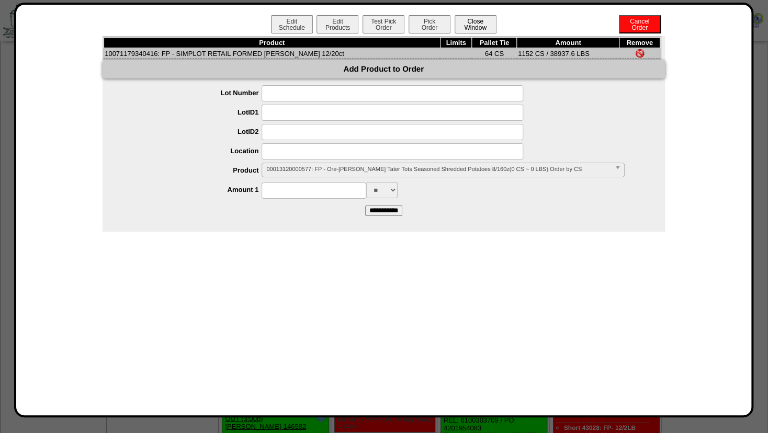
click at [489, 23] on button "Close Window" at bounding box center [476, 24] width 42 height 18
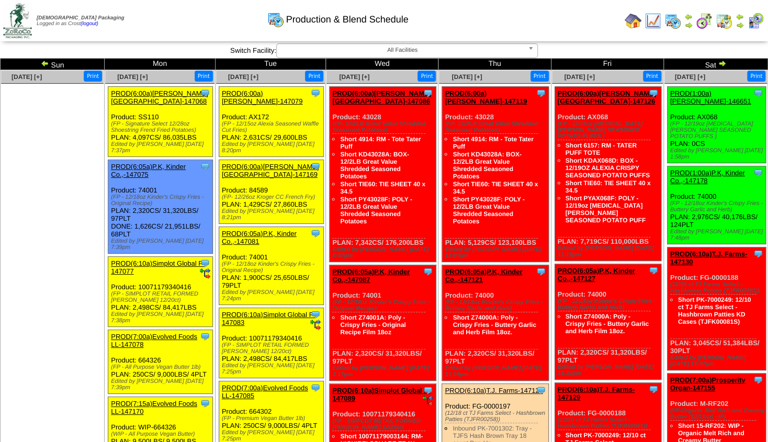
click at [740, 25] on img at bounding box center [740, 25] width 8 height 8
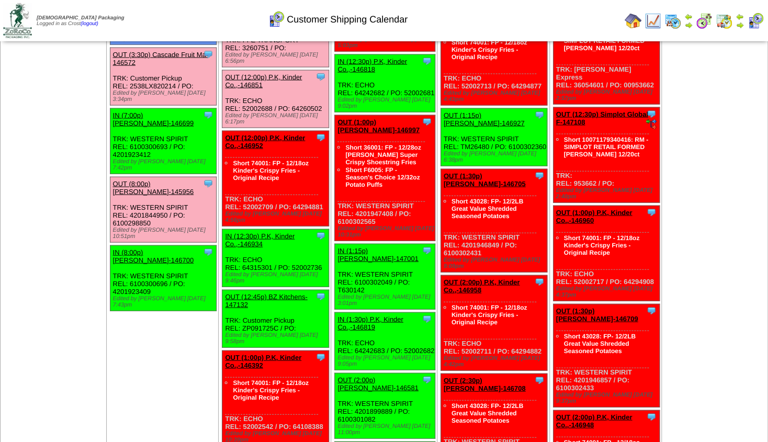
scroll to position [1018, 0]
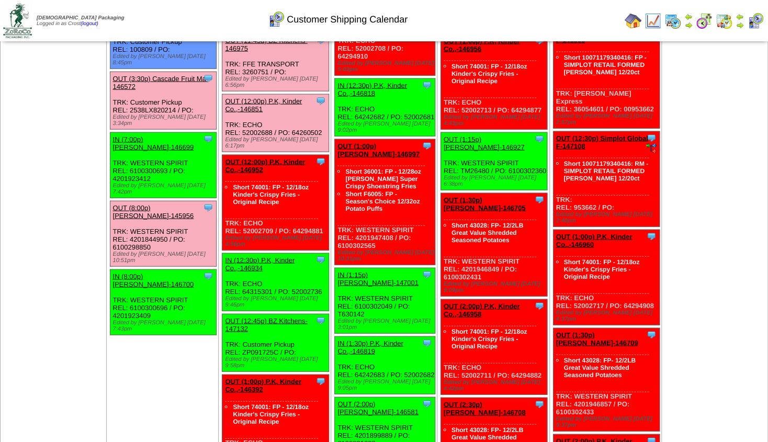
click at [688, 24] on img at bounding box center [689, 25] width 8 height 8
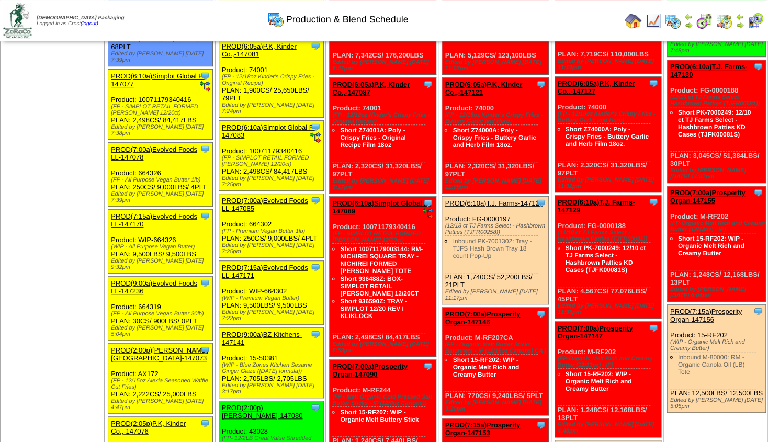
scroll to position [170, 0]
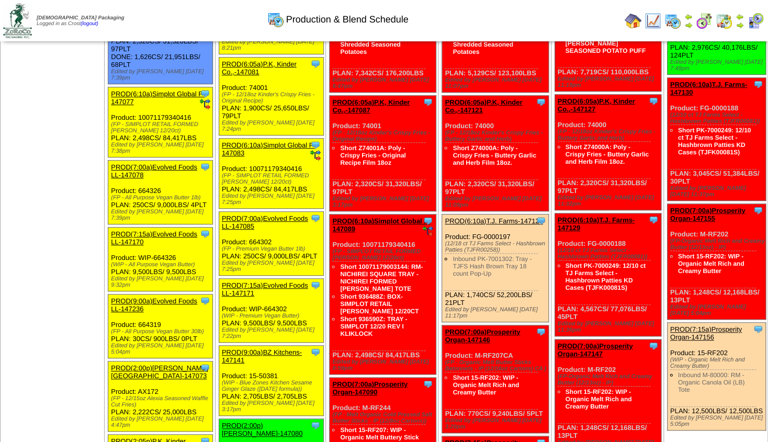
click at [651, 21] on img at bounding box center [653, 21] width 17 height 17
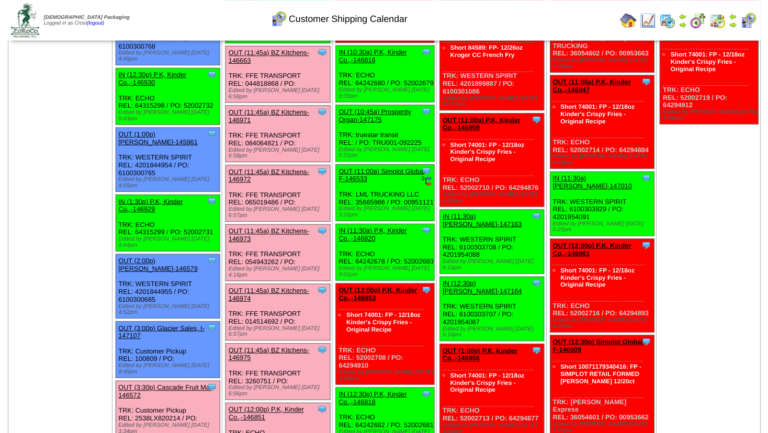
scroll to position [735, 0]
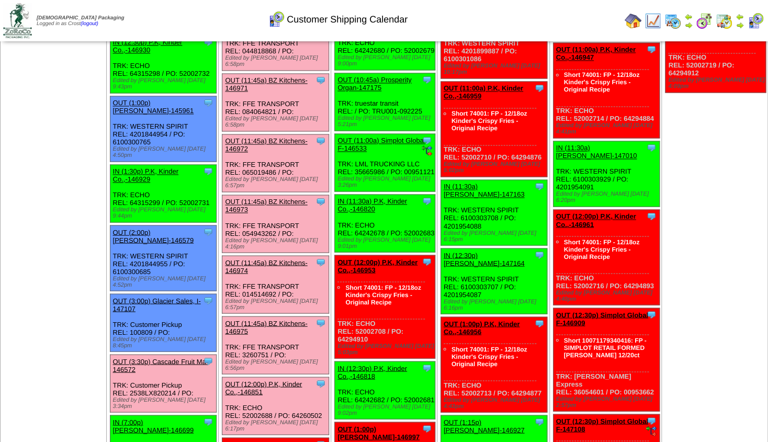
click at [148, 358] on link "OUT (3:30p) Cascade Fruit Ma-146572" at bounding box center [161, 366] width 96 height 16
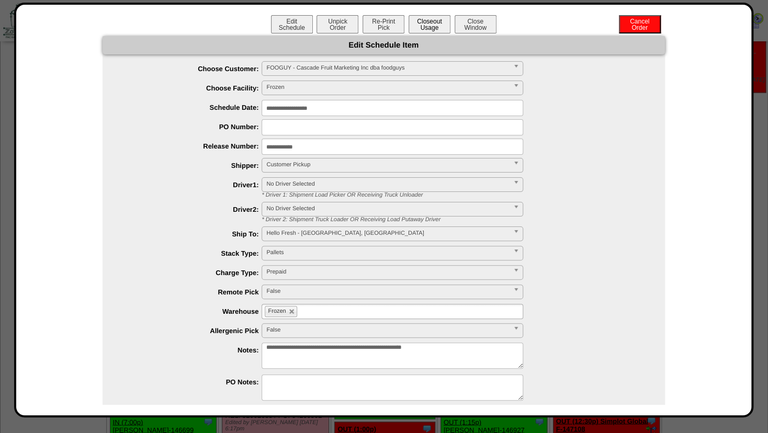
click at [425, 25] on button "Closeout Usage" at bounding box center [430, 24] width 42 height 18
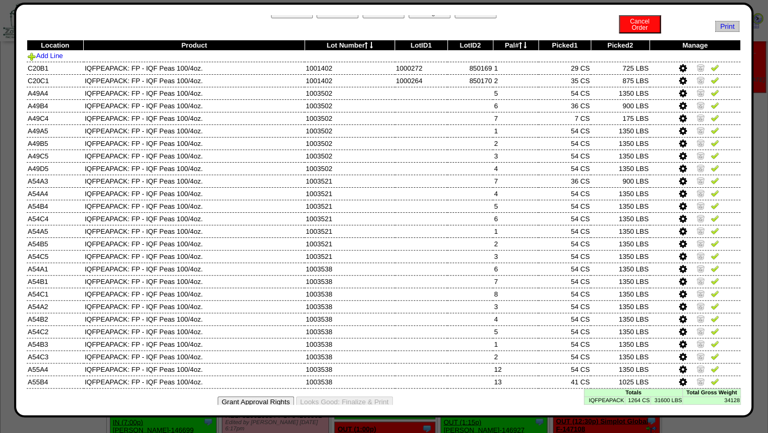
scroll to position [27, 0]
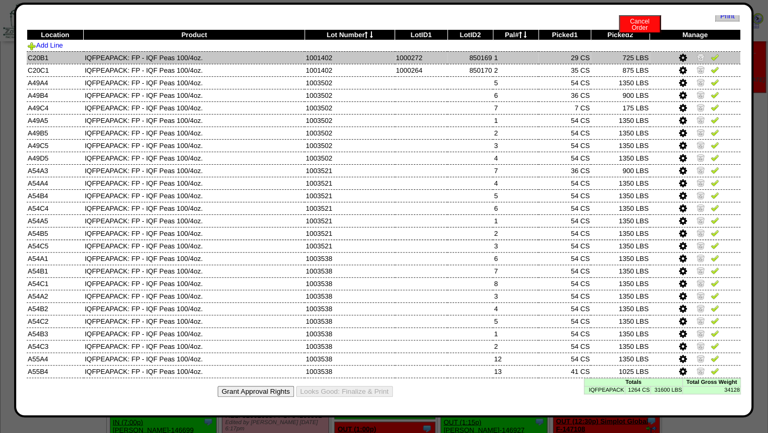
click at [697, 54] on img at bounding box center [701, 57] width 8 height 8
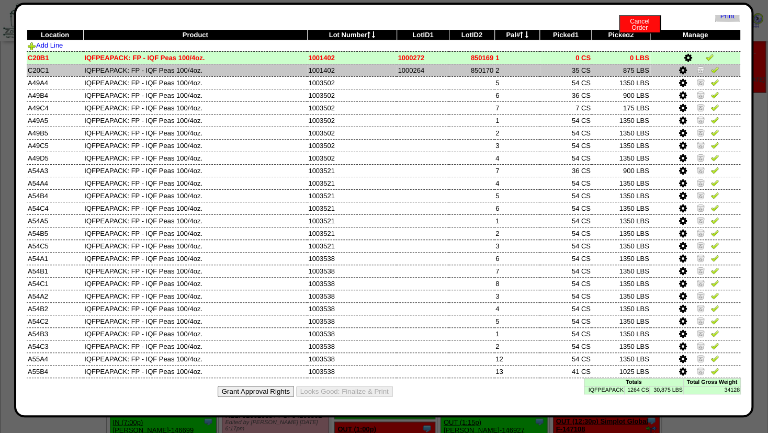
click at [697, 66] on img at bounding box center [701, 69] width 8 height 8
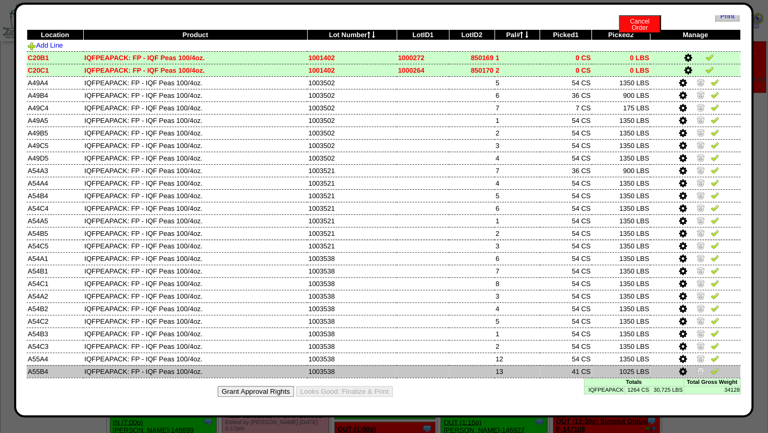
click at [679, 371] on icon at bounding box center [683, 371] width 8 height 9
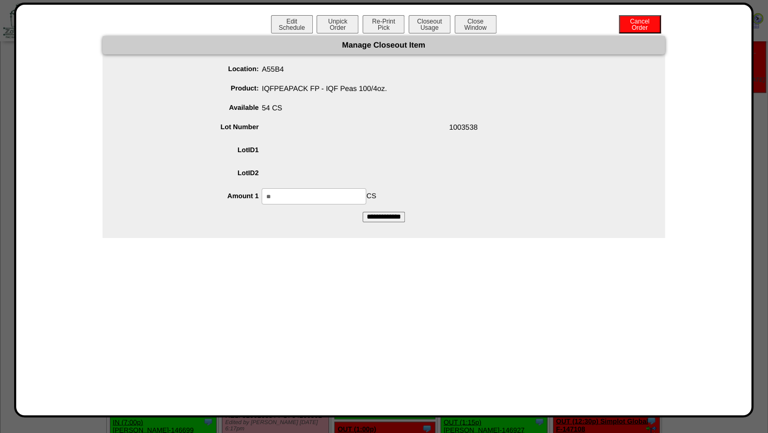
drag, startPoint x: 291, startPoint y: 194, endPoint x: 268, endPoint y: 191, distance: 22.7
click at [268, 191] on input "**" at bounding box center [314, 196] width 105 height 16
type input "**"
click at [336, 151] on span at bounding box center [395, 152] width 542 height 20
click at [386, 216] on input "**********" at bounding box center [384, 217] width 42 height 10
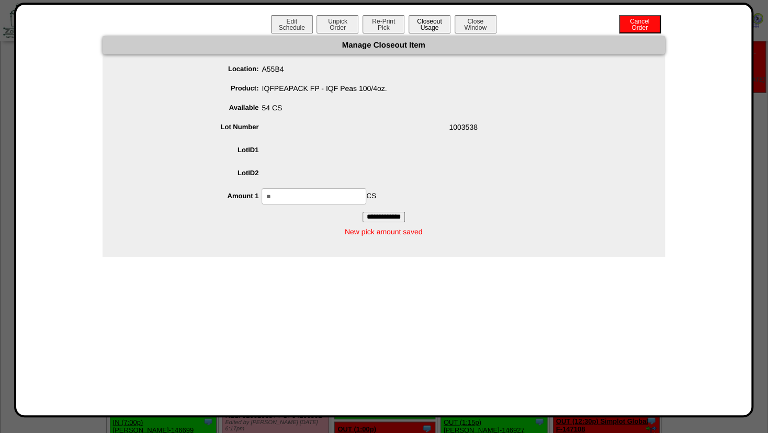
click at [426, 21] on button "Closeout Usage" at bounding box center [430, 24] width 42 height 18
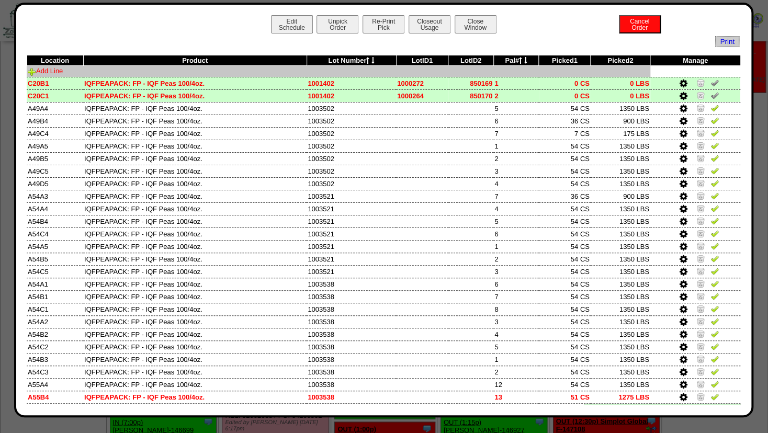
click at [48, 71] on link "Add Line" at bounding box center [45, 71] width 35 height 8
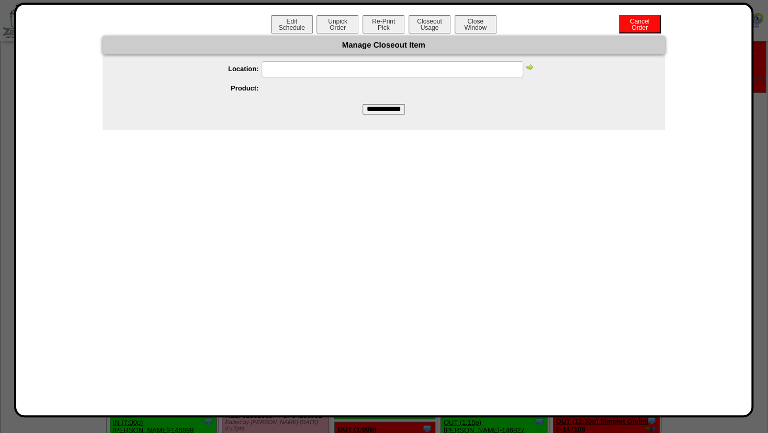
click at [276, 73] on input "text" at bounding box center [393, 69] width 262 height 16
type input "***"
click at [429, 21] on button "Closeout Usage" at bounding box center [430, 24] width 42 height 18
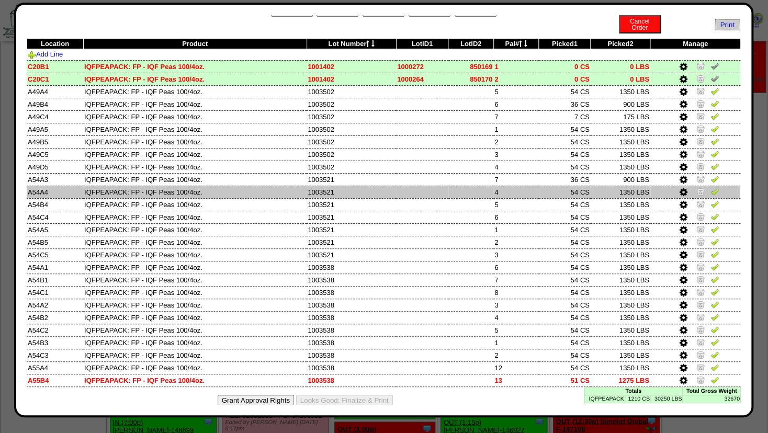
scroll to position [27, 0]
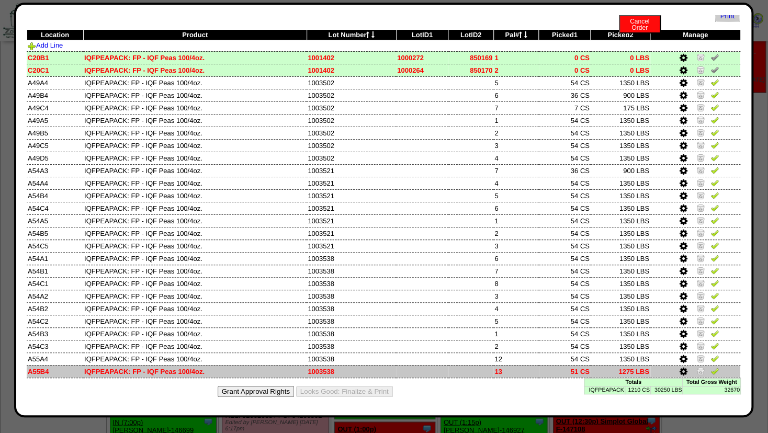
click at [679, 371] on icon at bounding box center [683, 371] width 8 height 9
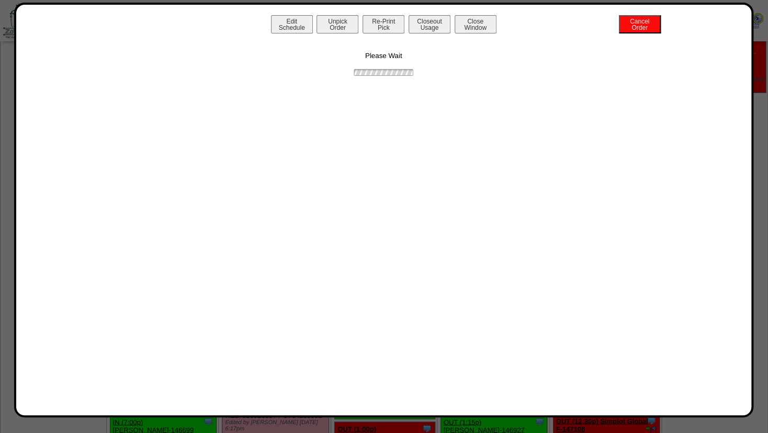
scroll to position [0, 0]
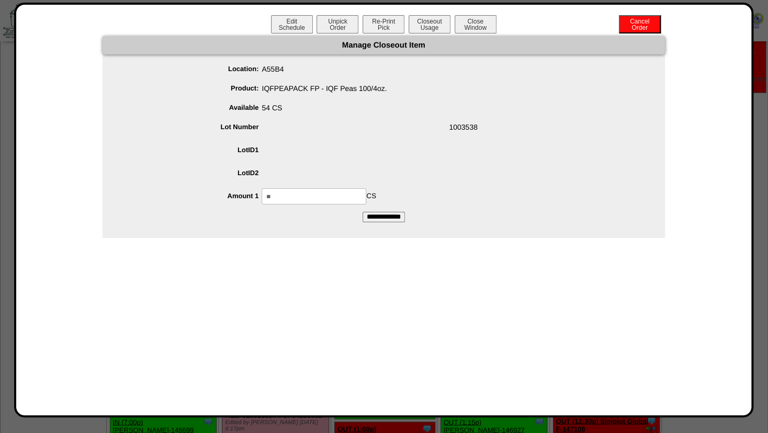
drag, startPoint x: 293, startPoint y: 197, endPoint x: 178, endPoint y: 189, distance: 115.4
click at [262, 189] on input "**" at bounding box center [314, 196] width 105 height 16
type input "**"
click at [300, 158] on span at bounding box center [395, 152] width 542 height 20
click at [367, 216] on input "**********" at bounding box center [384, 217] width 42 height 10
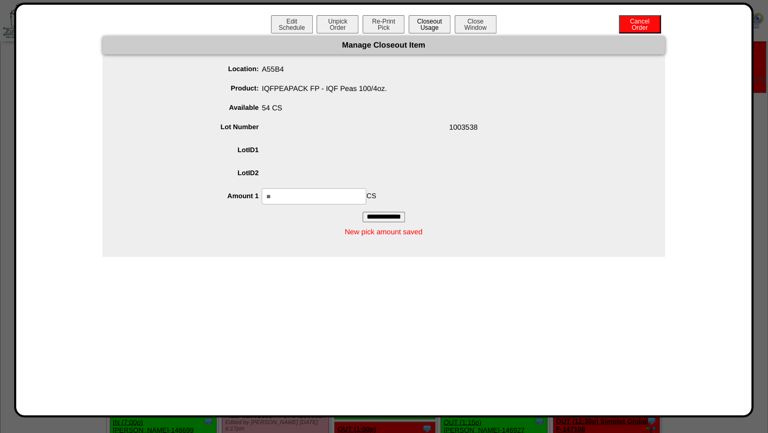
click at [426, 24] on button "Closeout Usage" at bounding box center [430, 24] width 42 height 18
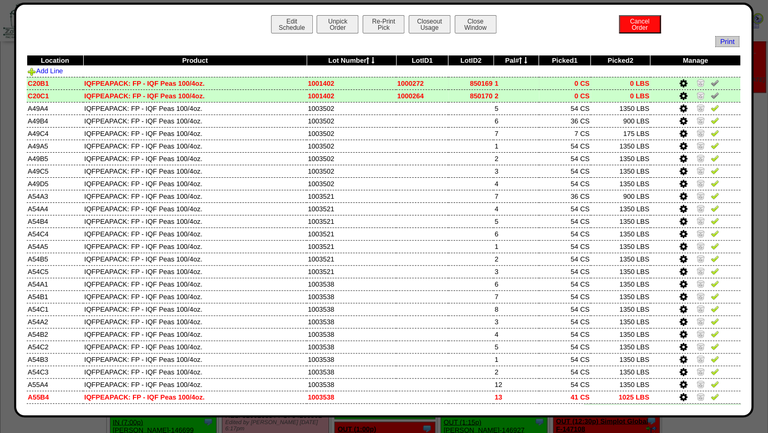
click at [679, 84] on icon at bounding box center [683, 83] width 8 height 9
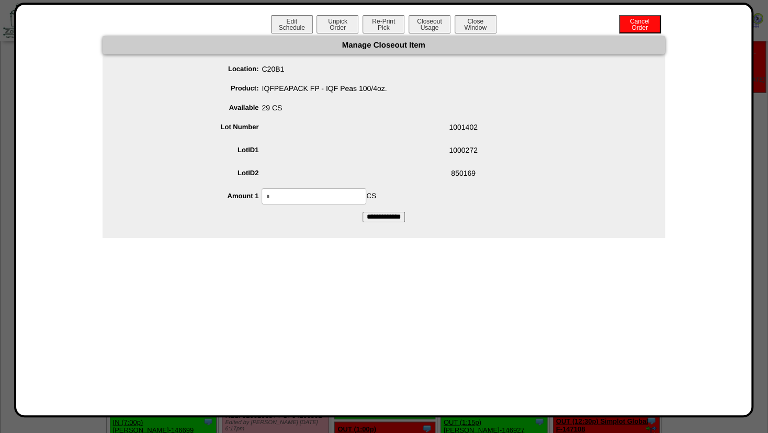
drag, startPoint x: 288, startPoint y: 196, endPoint x: 168, endPoint y: 193, distance: 119.9
click at [262, 193] on input "*" at bounding box center [314, 196] width 105 height 16
type input "**"
click at [347, 158] on span "1000272" at bounding box center [395, 152] width 542 height 20
click at [378, 214] on input "**********" at bounding box center [384, 217] width 42 height 10
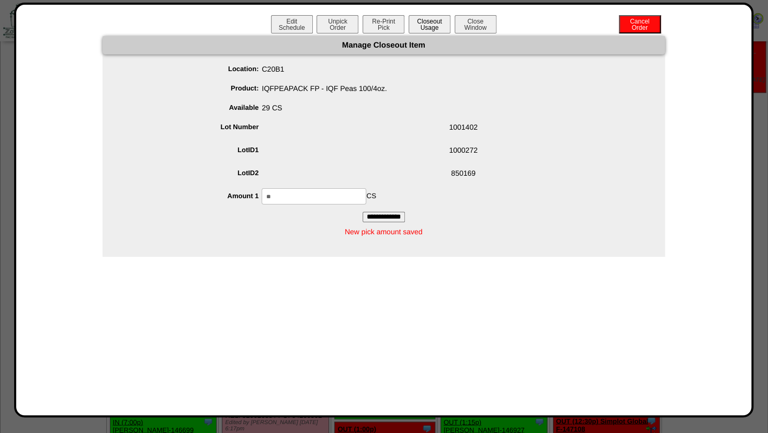
click at [434, 27] on button "Closeout Usage" at bounding box center [430, 24] width 42 height 18
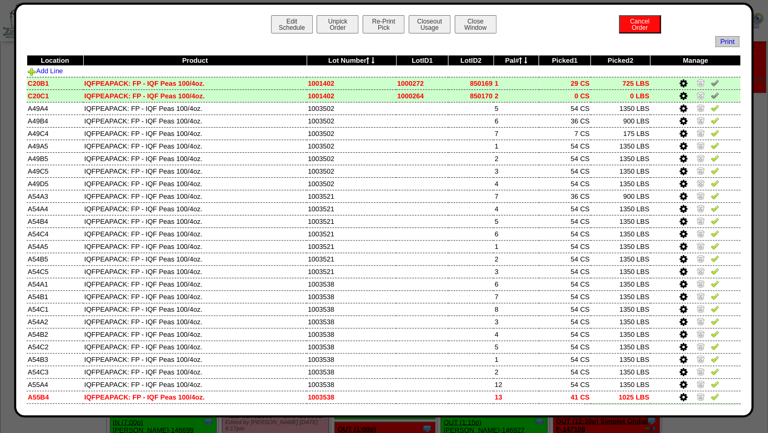
click at [679, 94] on icon at bounding box center [683, 96] width 8 height 9
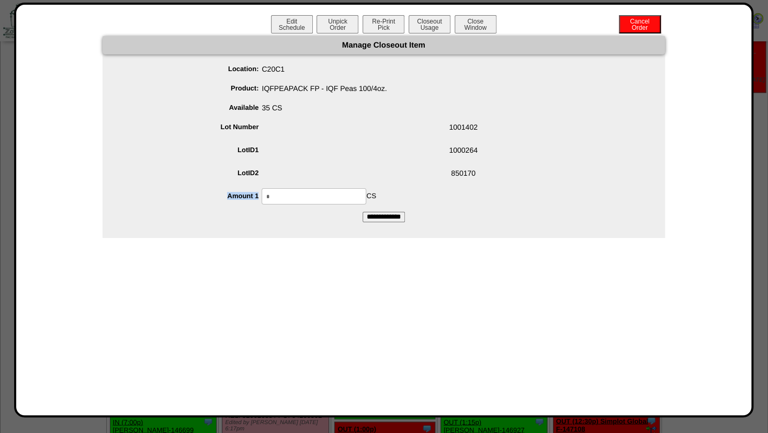
drag, startPoint x: 242, startPoint y: 198, endPoint x: 290, endPoint y: 189, distance: 48.5
click at [227, 195] on form "Manage Closeout Item Location: C20C1 Product: IQFPEAPACK FP - IQF Peas 100/4oz.…" at bounding box center [384, 129] width 563 height 186
drag, startPoint x: 301, startPoint y: 195, endPoint x: 215, endPoint y: 195, distance: 86.4
click at [262, 195] on input "*" at bounding box center [314, 196] width 105 height 16
type input "**"
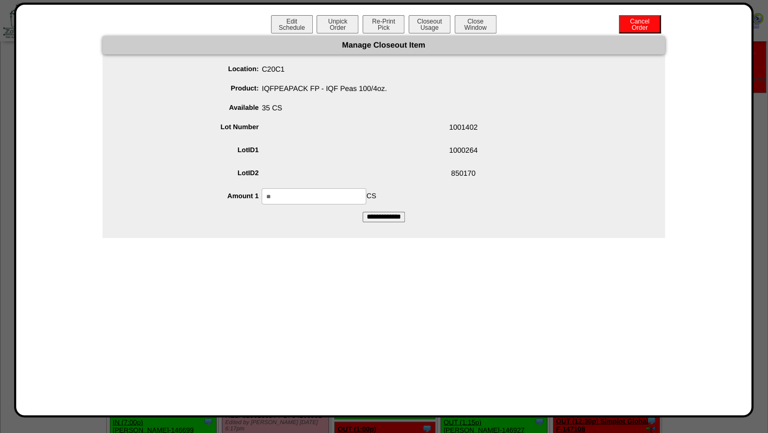
click at [326, 142] on ul "Location: C20C1 Product: IQFPEAPACK FP - IQF Peas 100/4oz. Available 35 CS Lot …" at bounding box center [384, 132] width 563 height 143
click at [388, 215] on input "**********" at bounding box center [384, 217] width 42 height 10
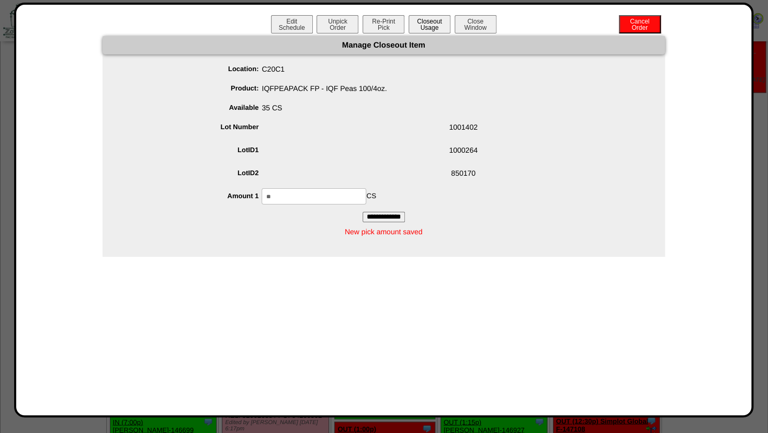
click at [437, 26] on button "Closeout Usage" at bounding box center [430, 24] width 42 height 18
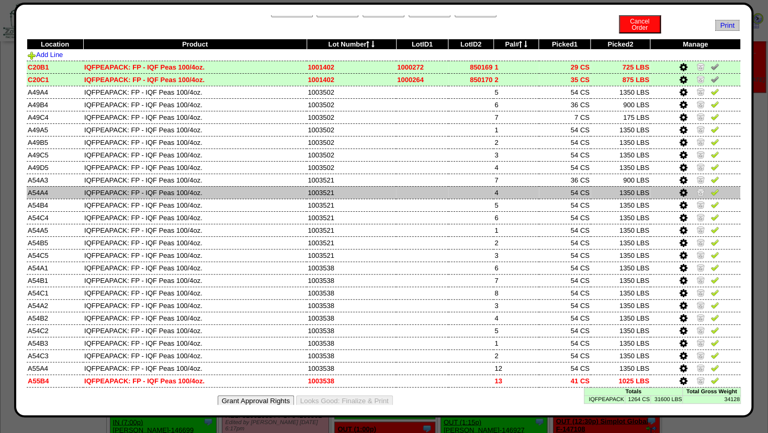
scroll to position [27, 0]
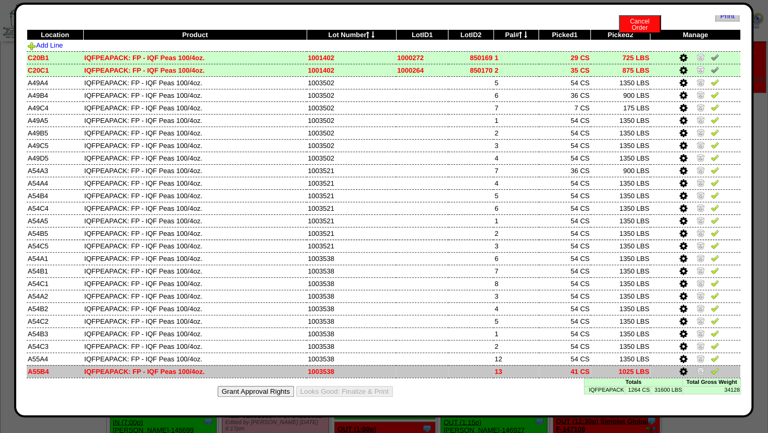
click at [711, 370] on img at bounding box center [715, 371] width 8 height 8
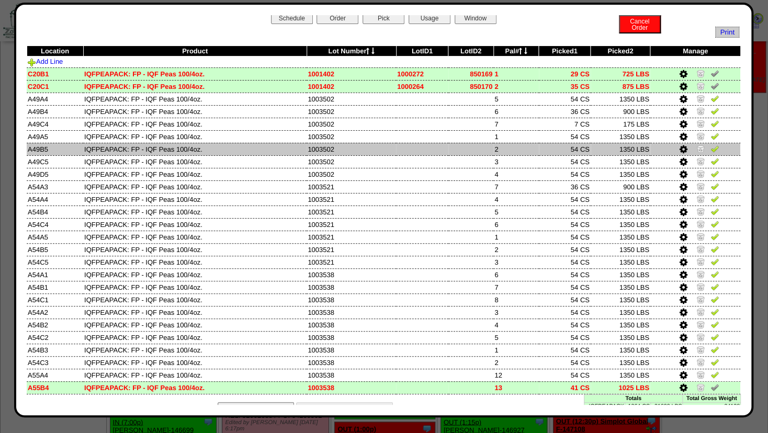
scroll to position [0, 0]
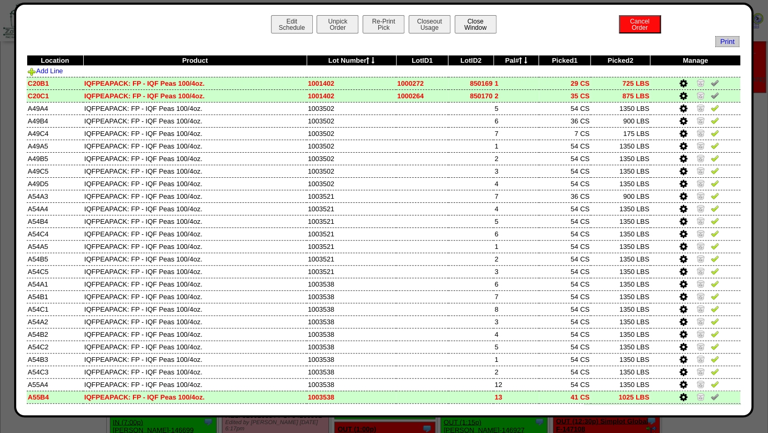
click at [481, 23] on button "Close Window" at bounding box center [476, 24] width 42 height 18
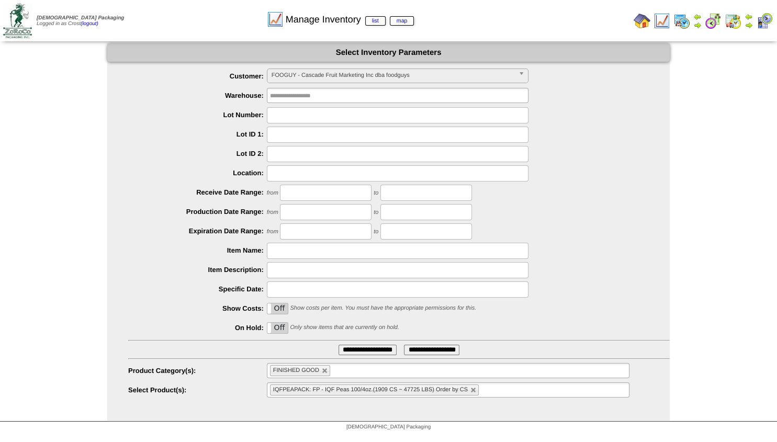
click at [351, 355] on input "**********" at bounding box center [368, 350] width 58 height 10
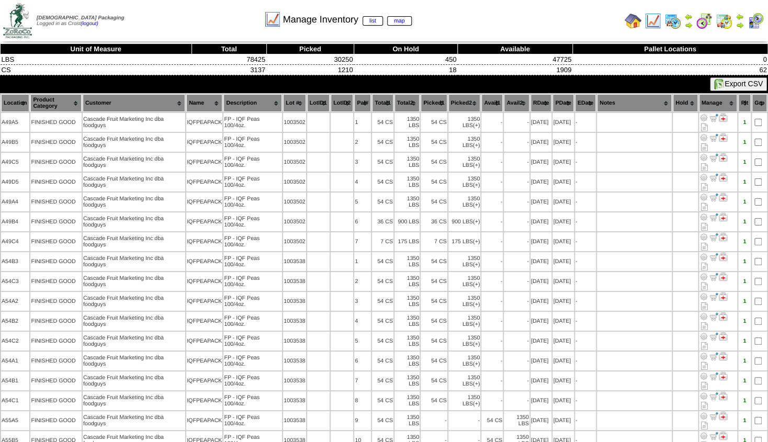
click at [13, 105] on th "Location" at bounding box center [15, 103] width 28 height 18
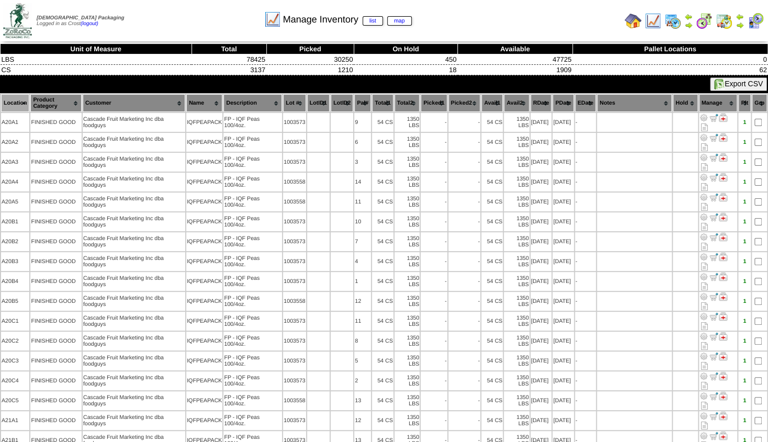
click at [294, 104] on th "Lot #" at bounding box center [294, 103] width 23 height 18
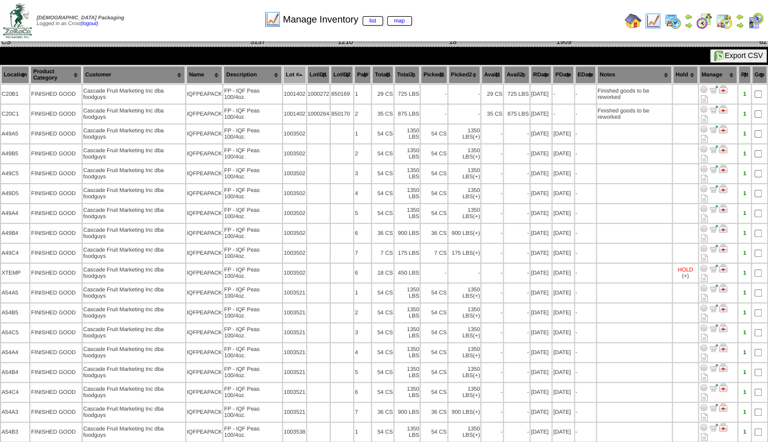
scroll to position [2, 0]
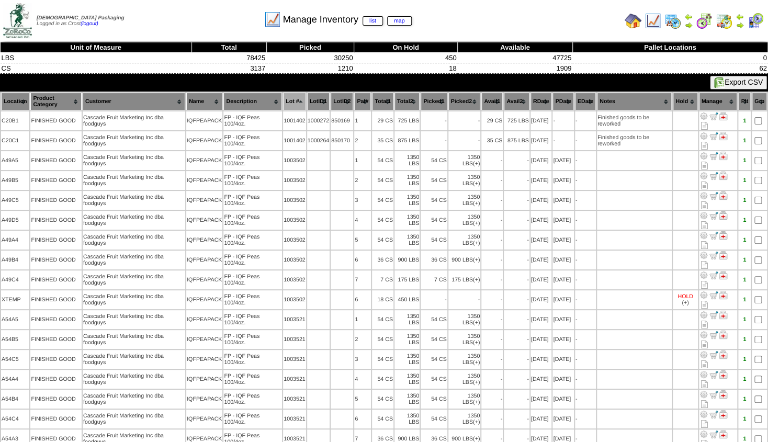
click at [15, 99] on th "Location" at bounding box center [15, 102] width 28 height 18
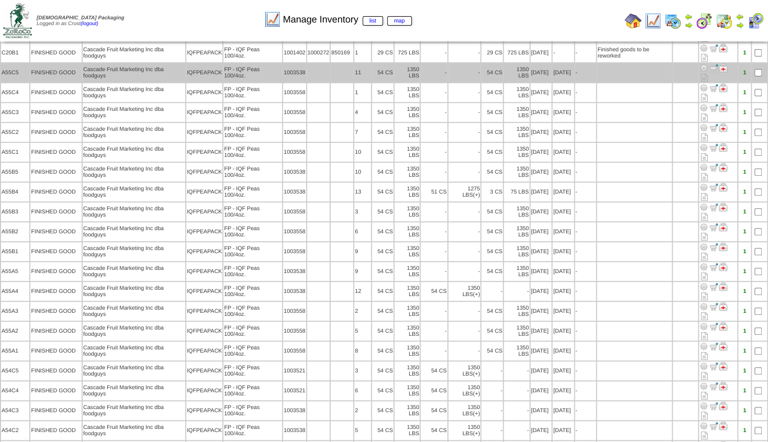
scroll to position [0, 0]
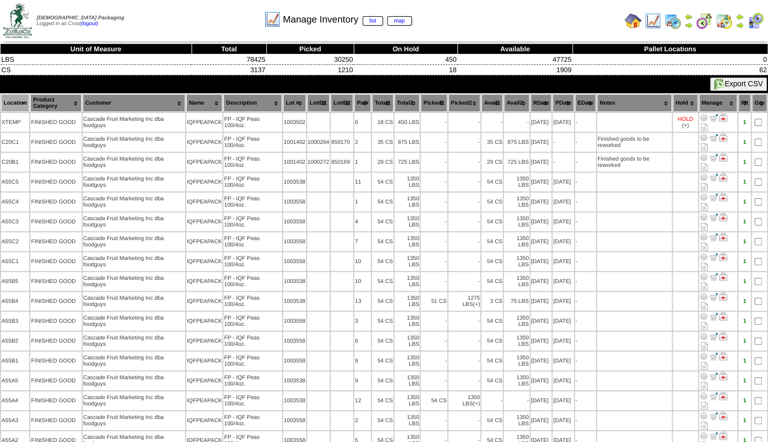
click at [18, 99] on th "Location" at bounding box center [15, 103] width 28 height 18
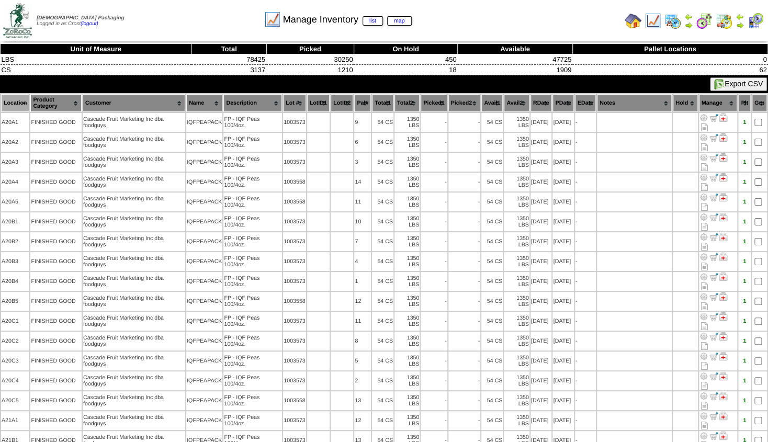
click at [296, 104] on th "Lot #" at bounding box center [294, 103] width 23 height 18
click at [292, 99] on th "Lot #" at bounding box center [294, 103] width 23 height 18
